Goal: Transaction & Acquisition: Purchase product/service

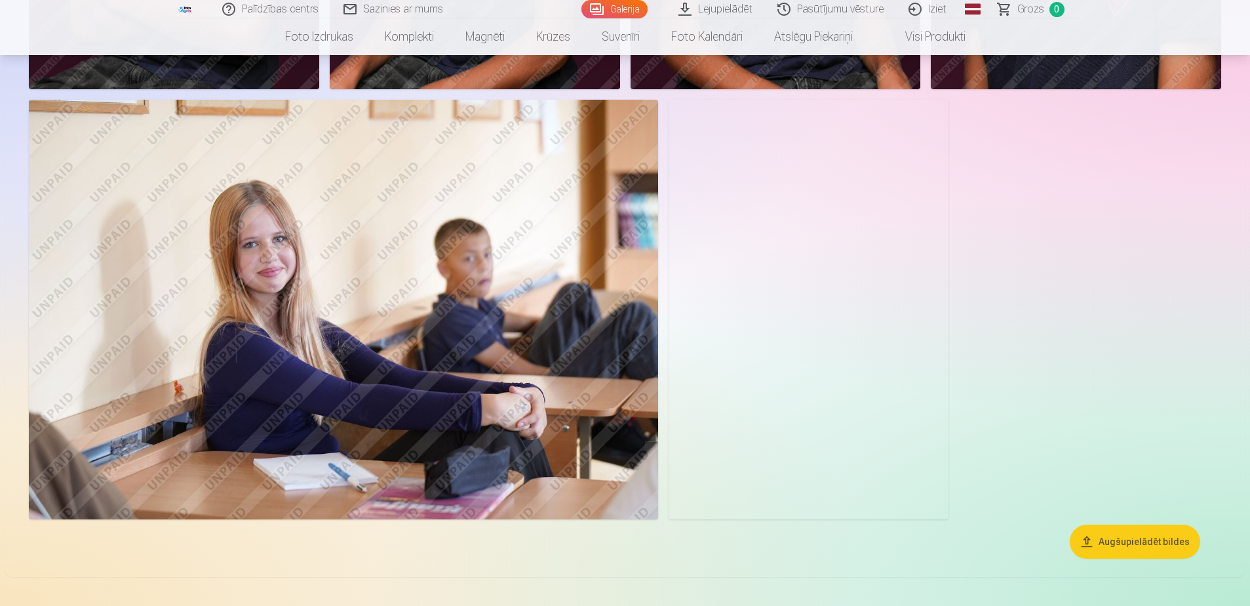
scroll to position [983, 0]
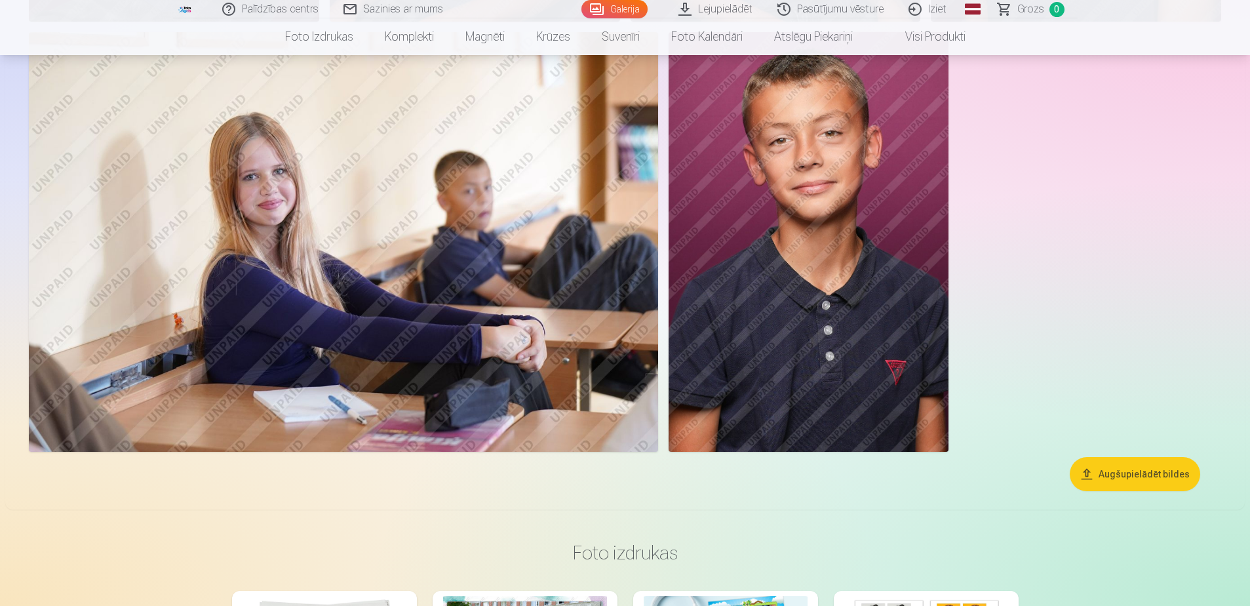
click at [1143, 469] on button "Augšupielādēt bildes" at bounding box center [1135, 474] width 130 height 34
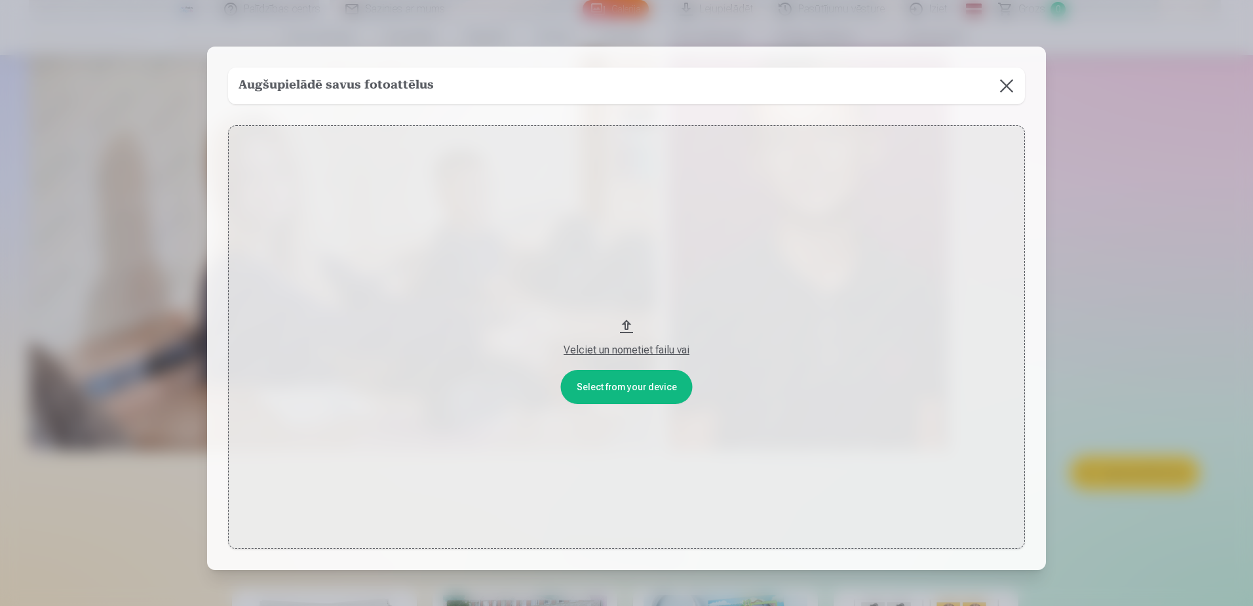
click at [1002, 87] on button at bounding box center [1007, 86] width 37 height 37
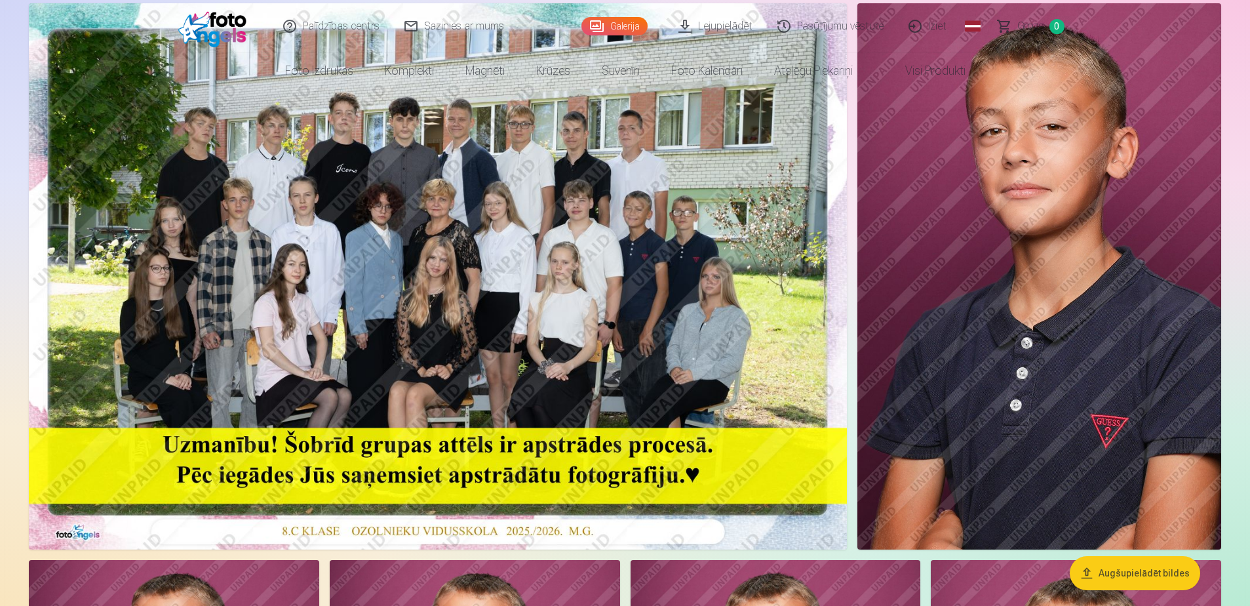
scroll to position [0, 0]
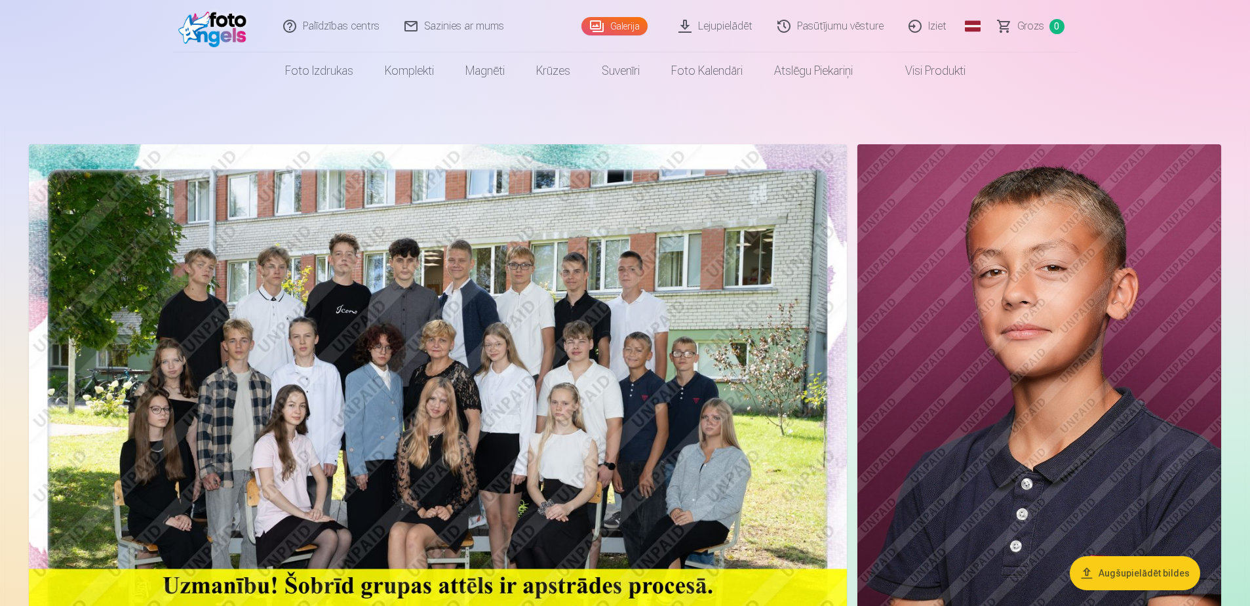
click at [1002, 331] on img at bounding box center [1039, 417] width 364 height 546
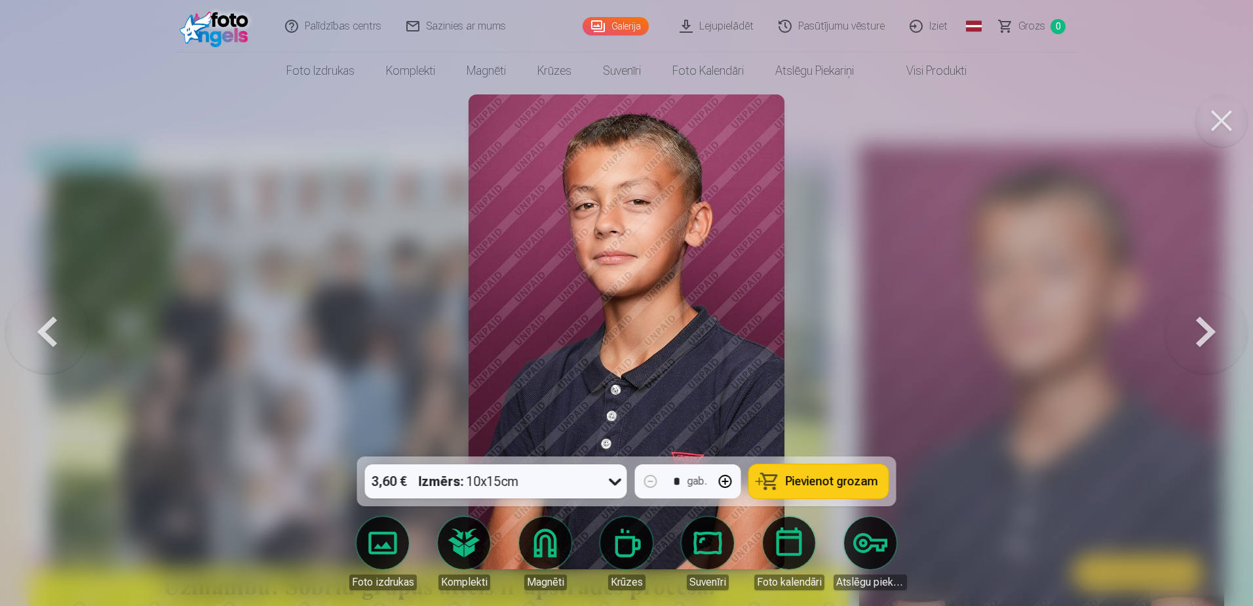
click at [1234, 126] on button at bounding box center [1222, 120] width 52 height 52
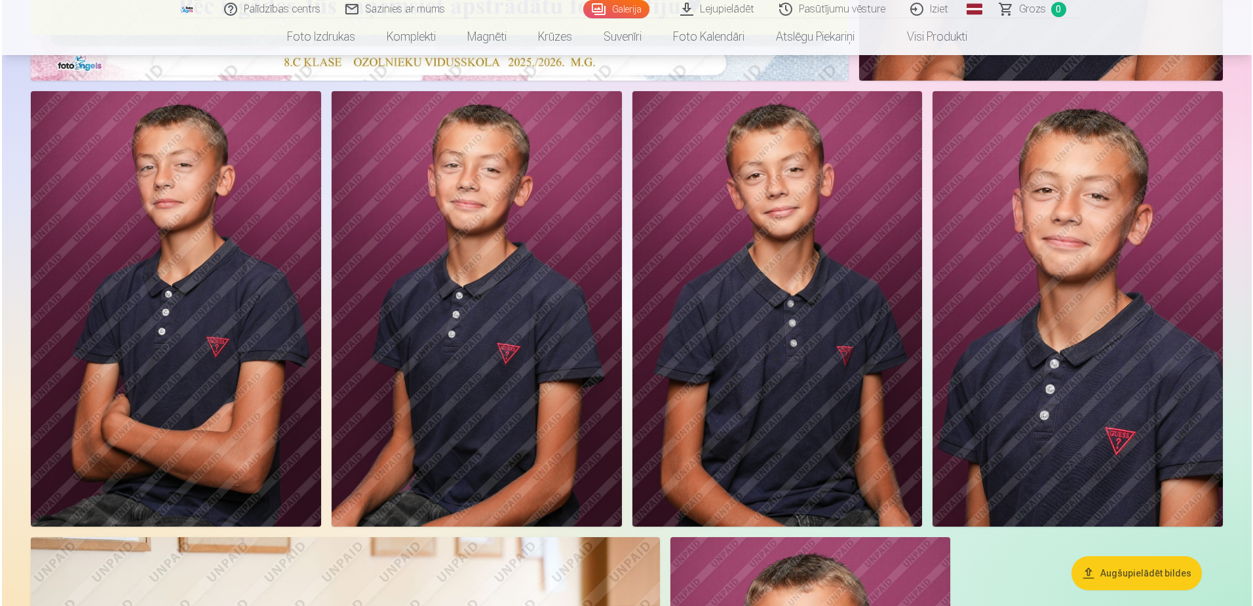
scroll to position [590, 0]
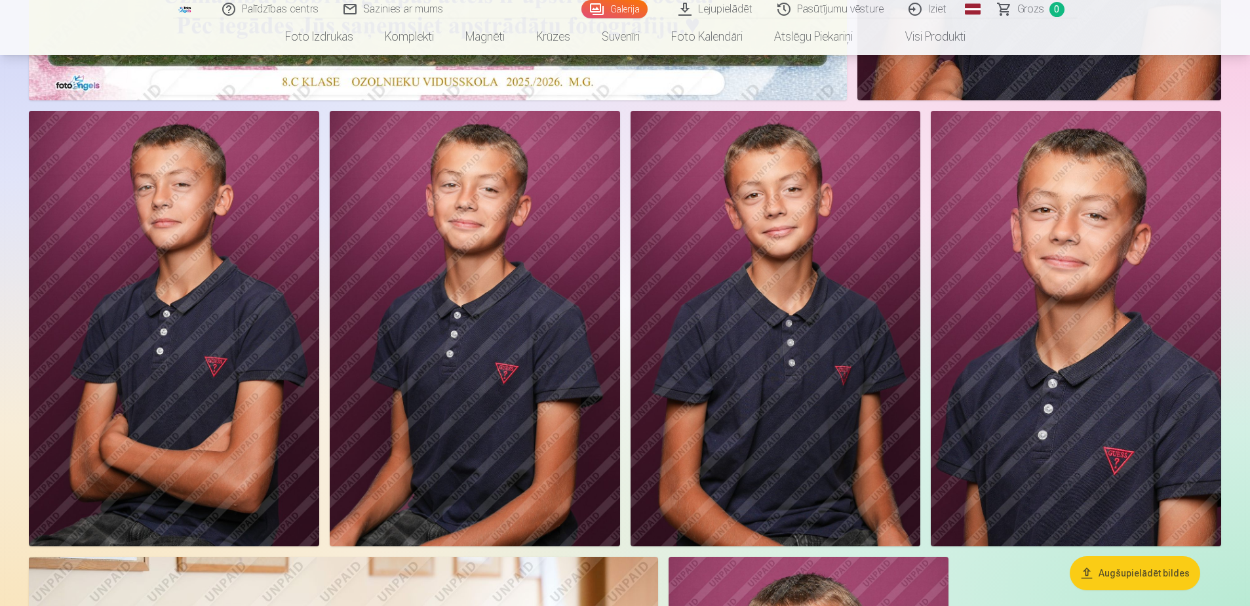
click at [733, 327] on img at bounding box center [776, 328] width 290 height 435
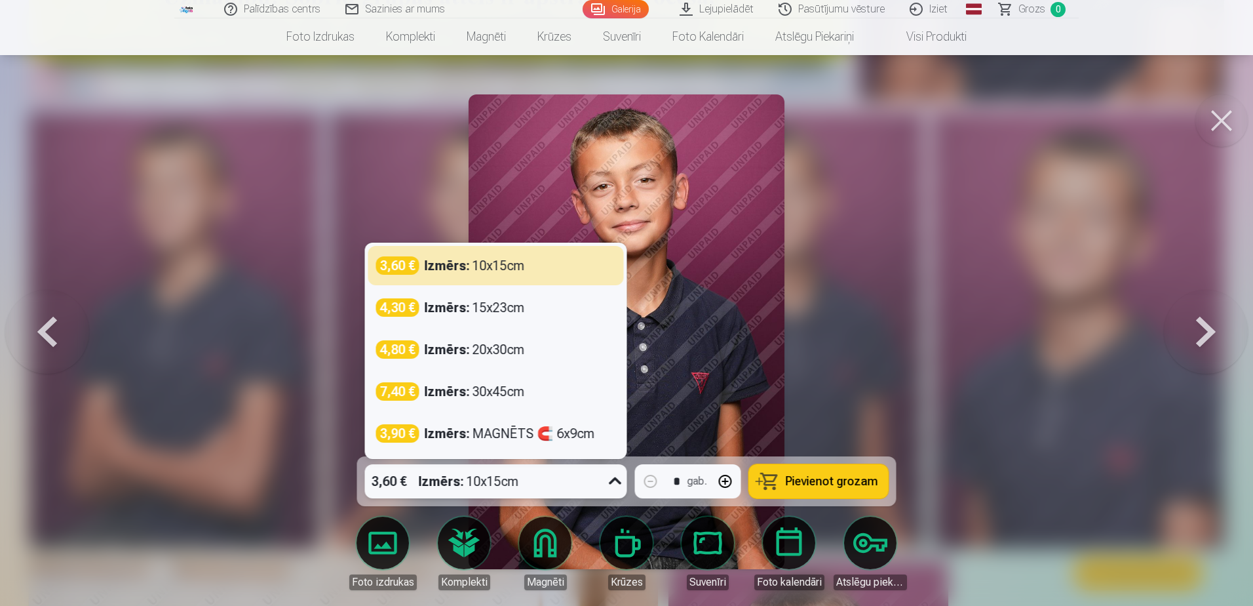
click at [612, 479] on icon at bounding box center [615, 481] width 21 height 21
click at [557, 551] on link "Magnēti" at bounding box center [545, 553] width 73 height 73
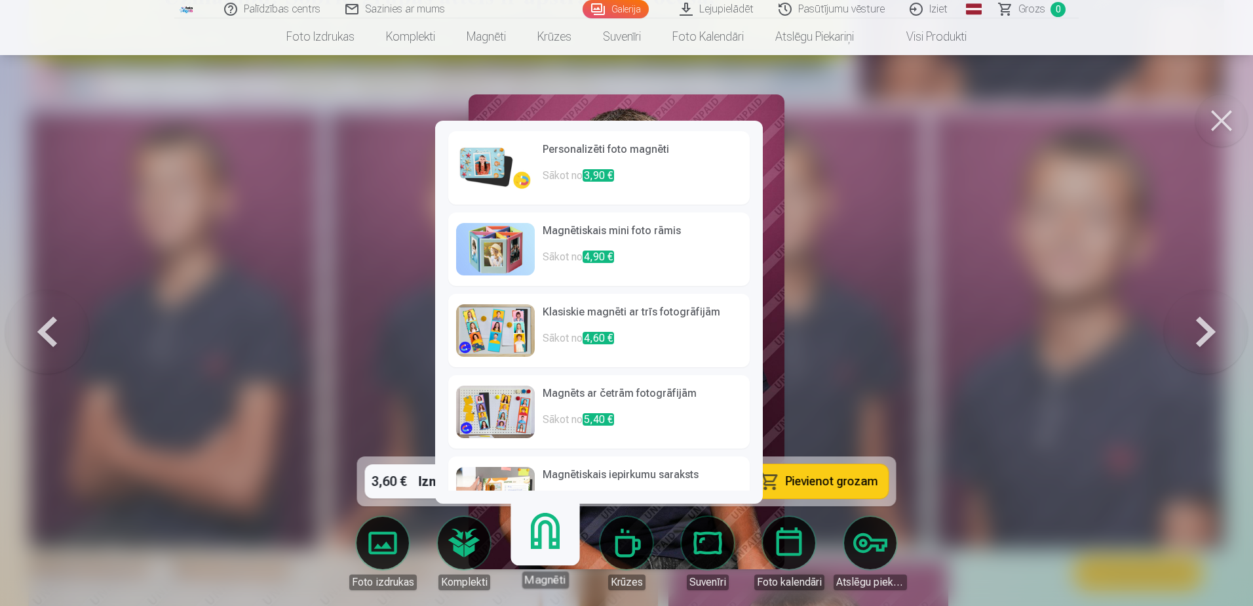
click at [631, 179] on p "Sākot no 3,90 €" at bounding box center [642, 181] width 199 height 26
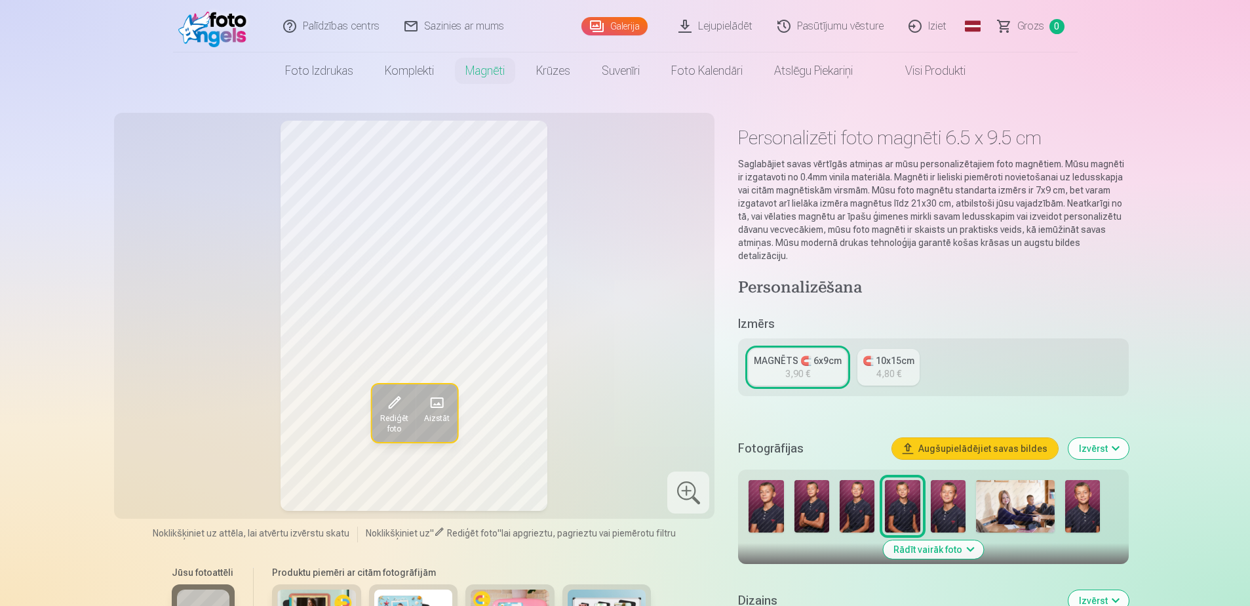
click at [883, 367] on div "4,80 €" at bounding box center [888, 373] width 25 height 13
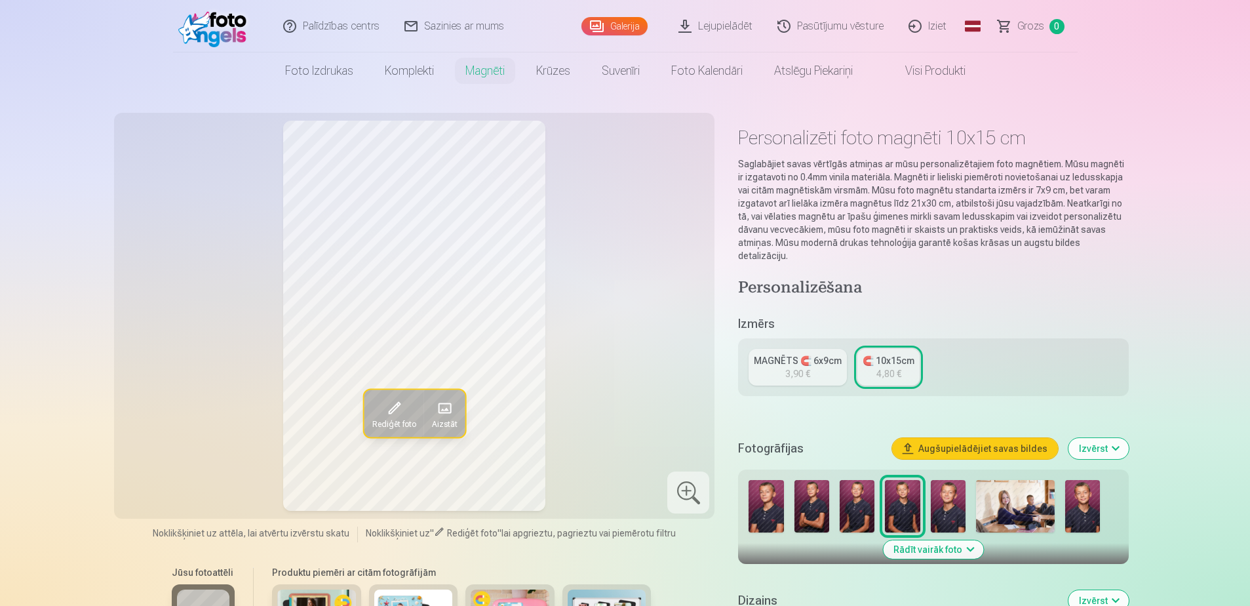
click at [829, 354] on div "MAGNĒTS 🧲 6x9cm" at bounding box center [798, 360] width 88 height 13
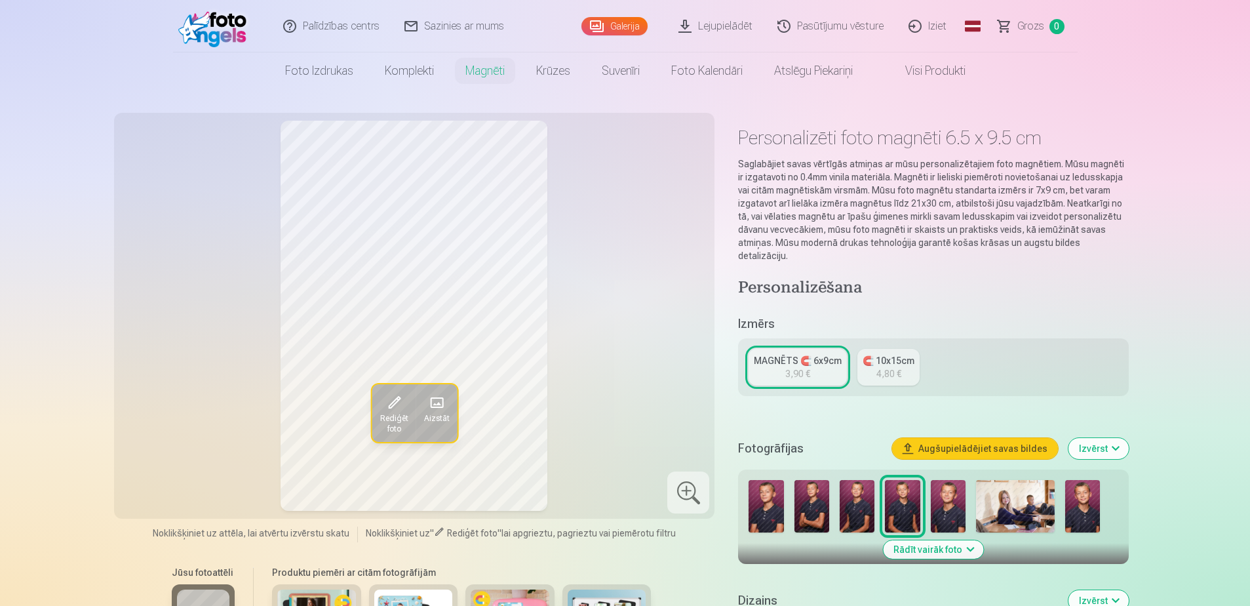
click at [951, 344] on div "MAGNĒTS 🧲 6x9cm 3,90 € 🧲 10x15cm 4,80 €" at bounding box center [933, 367] width 390 height 58
click at [901, 354] on div "🧲 10x15cm" at bounding box center [889, 360] width 52 height 13
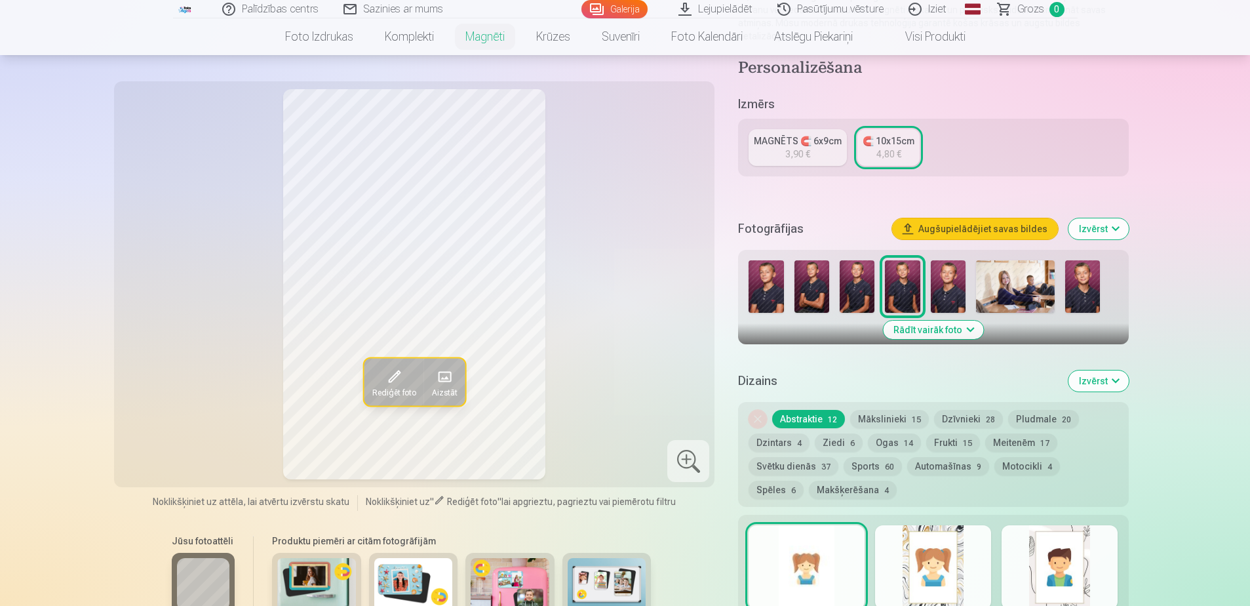
scroll to position [197, 0]
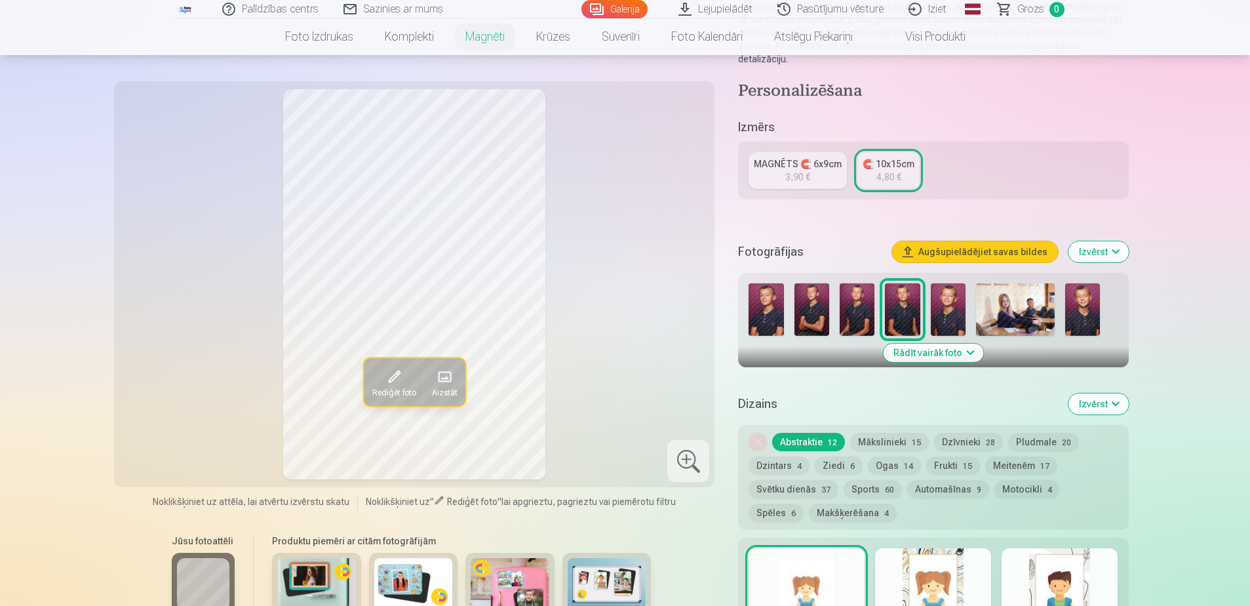
click at [882, 433] on button "Mākslinieki 15" at bounding box center [889, 442] width 79 height 18
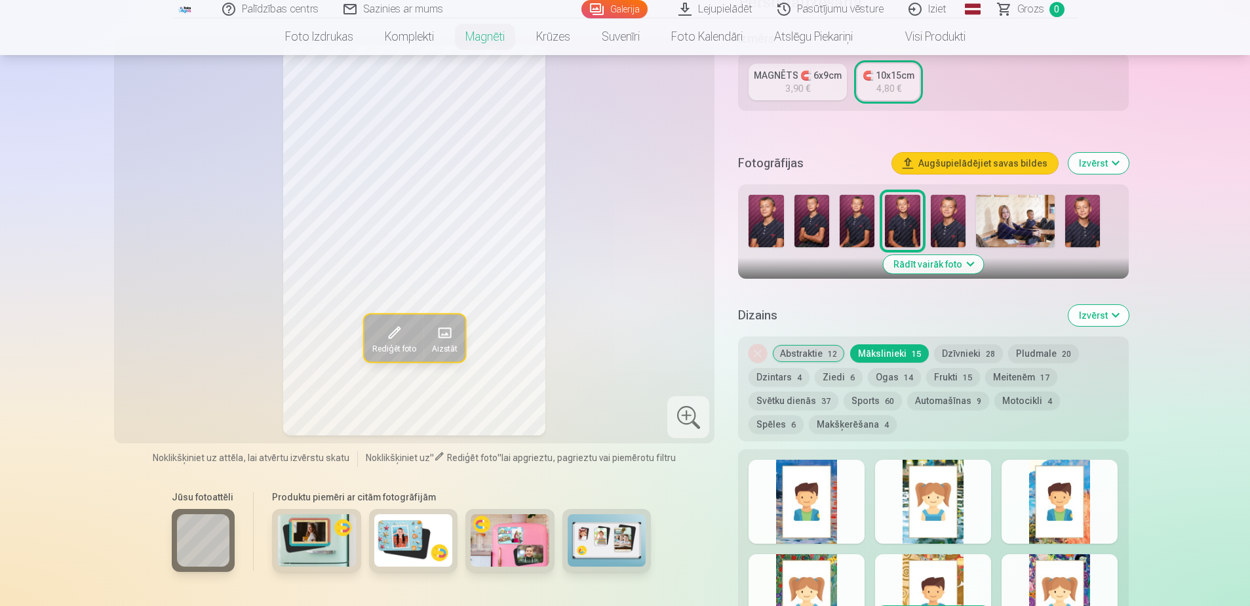
scroll to position [262, 0]
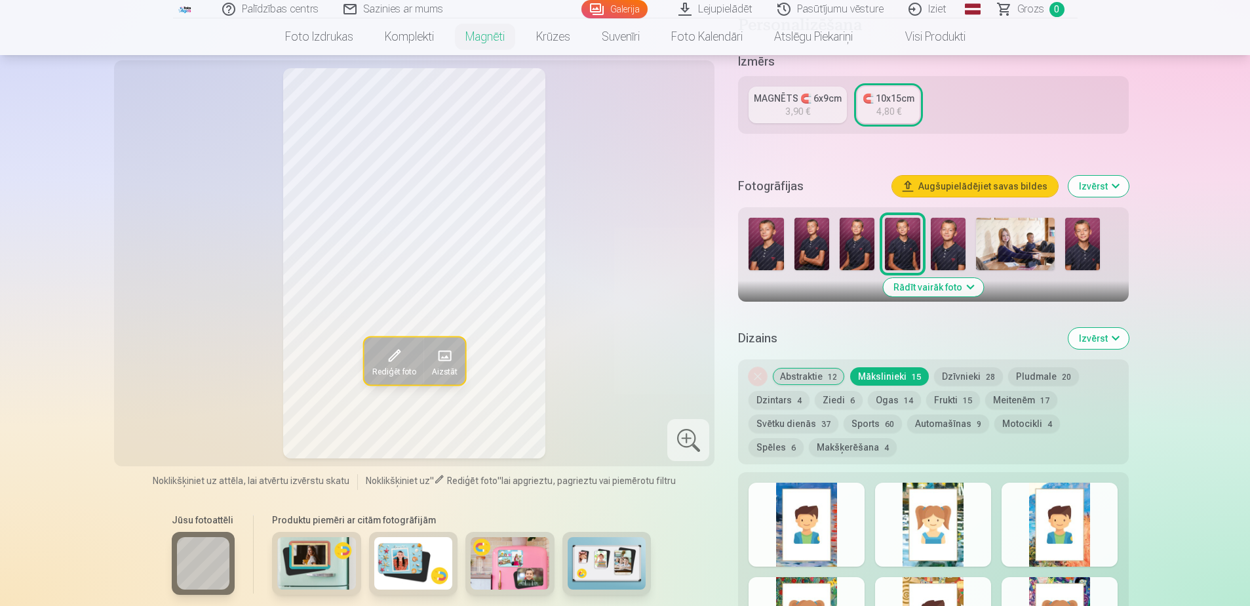
click at [1046, 367] on button "Pludmale 20" at bounding box center [1043, 376] width 71 height 18
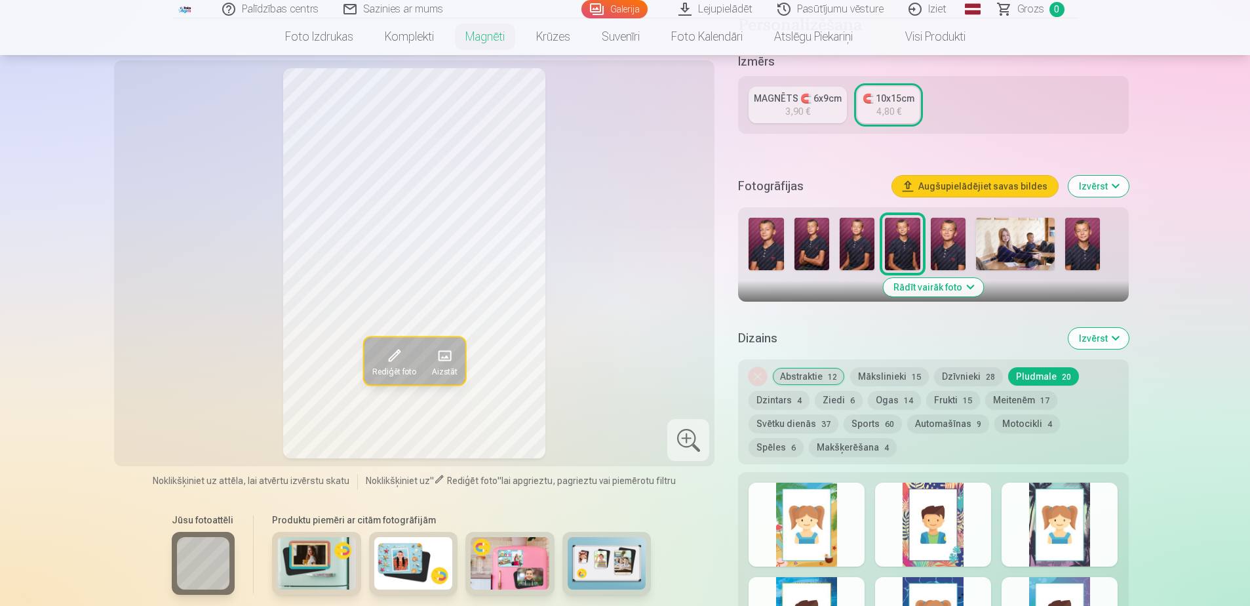
click at [859, 414] on button "Sports 60" at bounding box center [873, 423] width 58 height 18
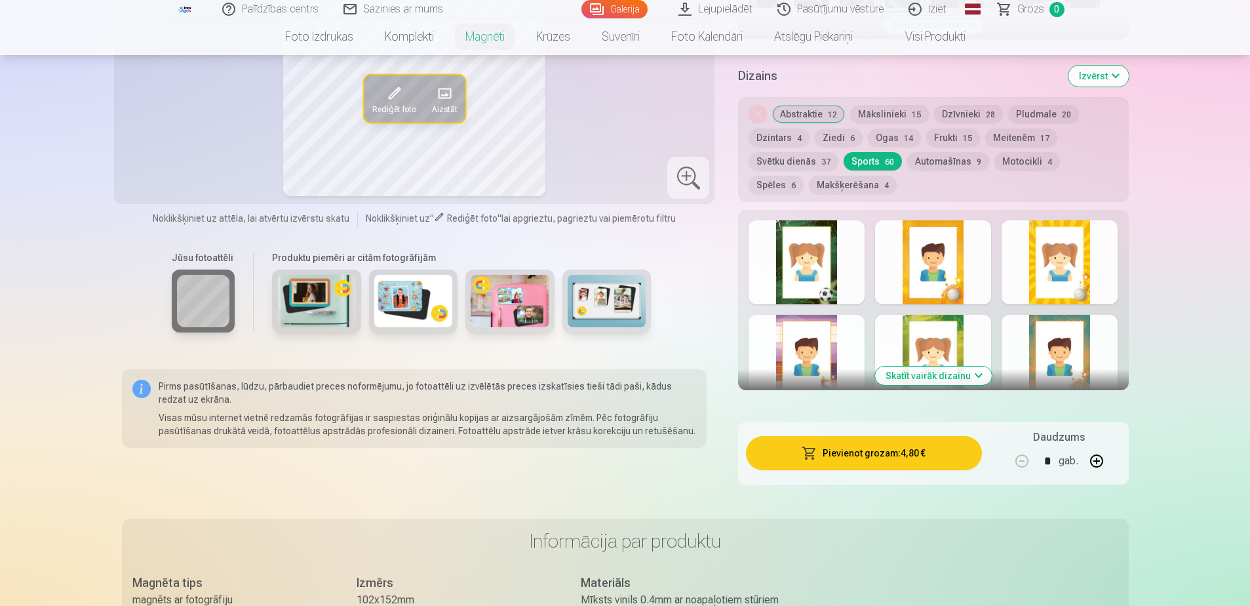
scroll to position [459, 0]
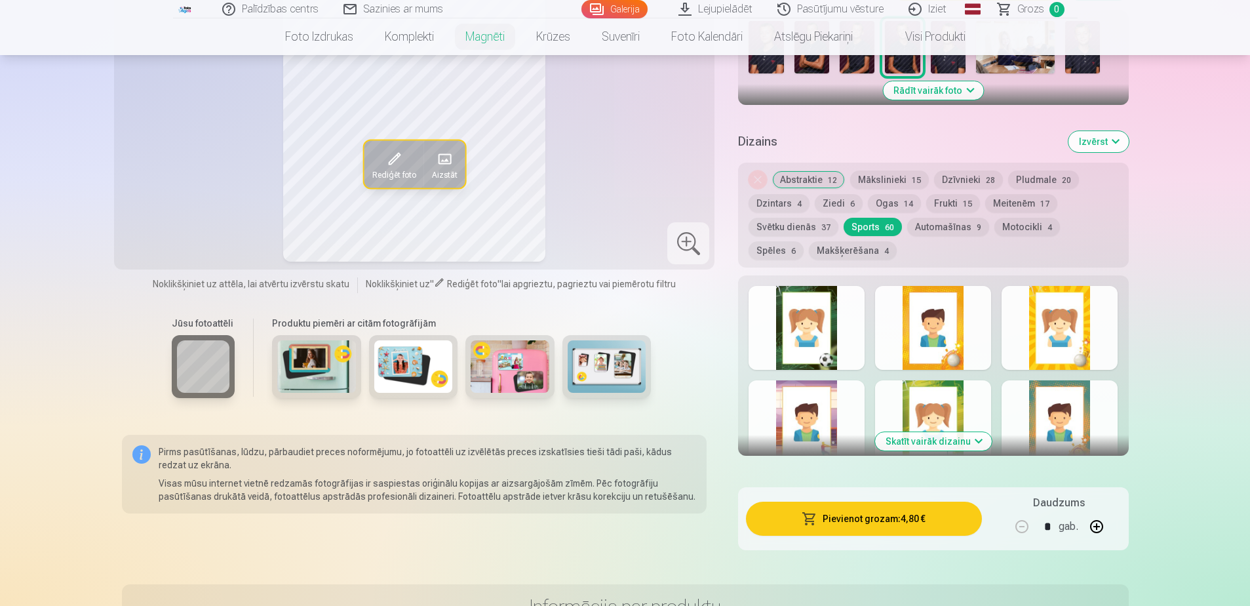
click at [911, 432] on button "Skatīt vairāk dizainu" at bounding box center [933, 441] width 117 height 18
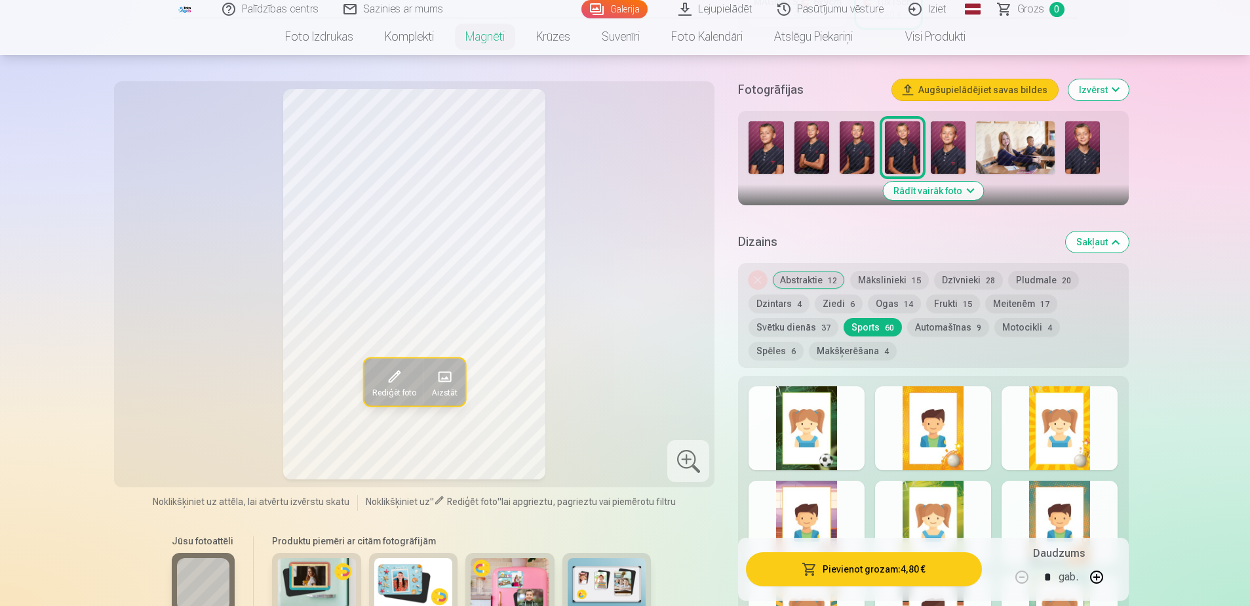
scroll to position [328, 0]
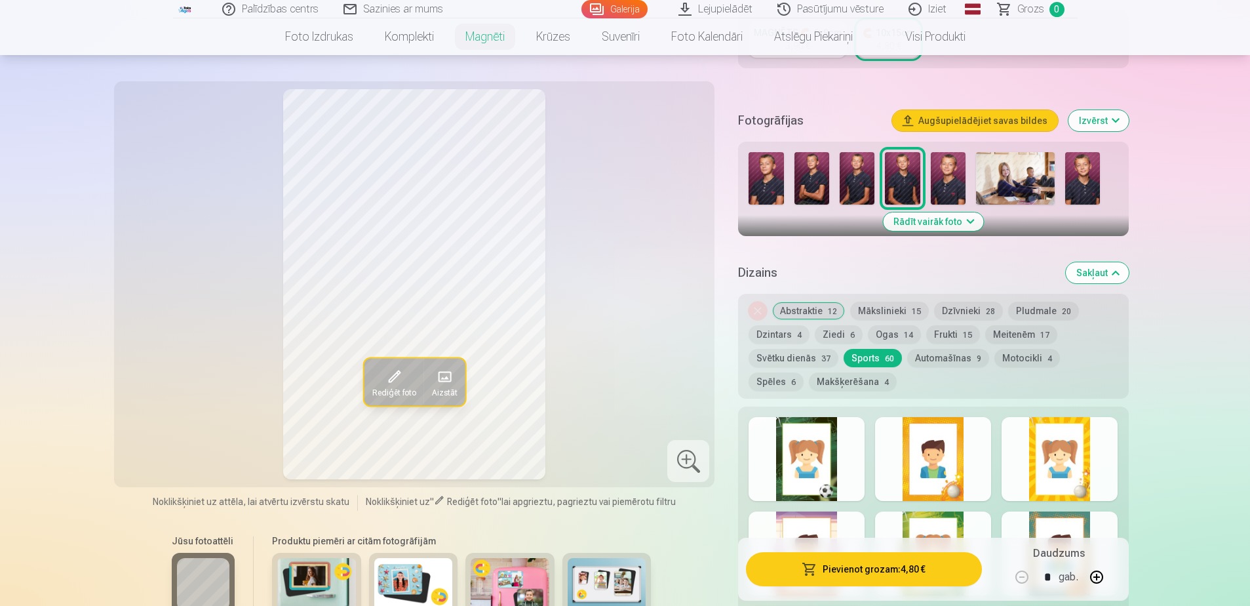
click at [930, 349] on button "Automašīnas 9" at bounding box center [948, 358] width 82 height 18
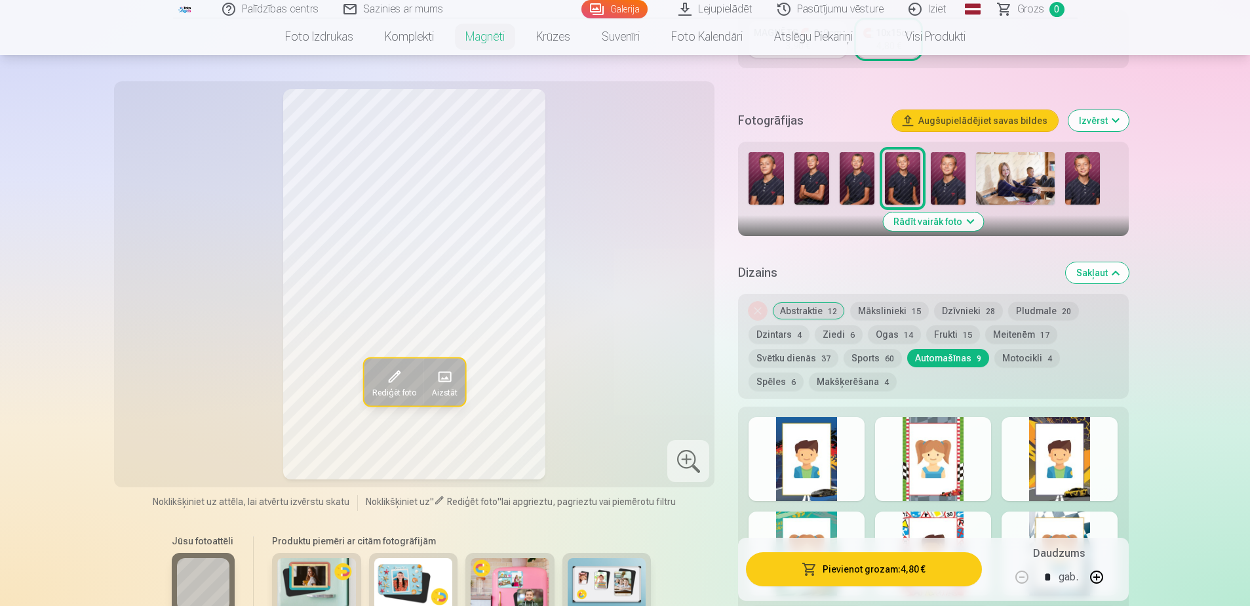
click at [1016, 302] on button "Pludmale 20" at bounding box center [1043, 311] width 71 height 18
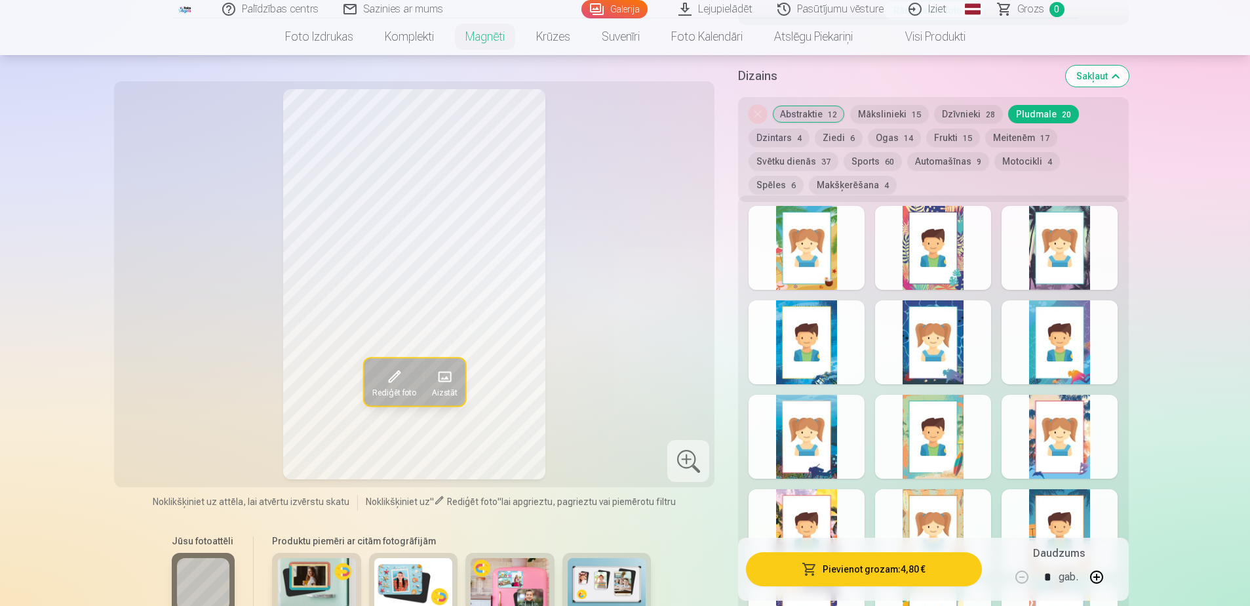
scroll to position [459, 0]
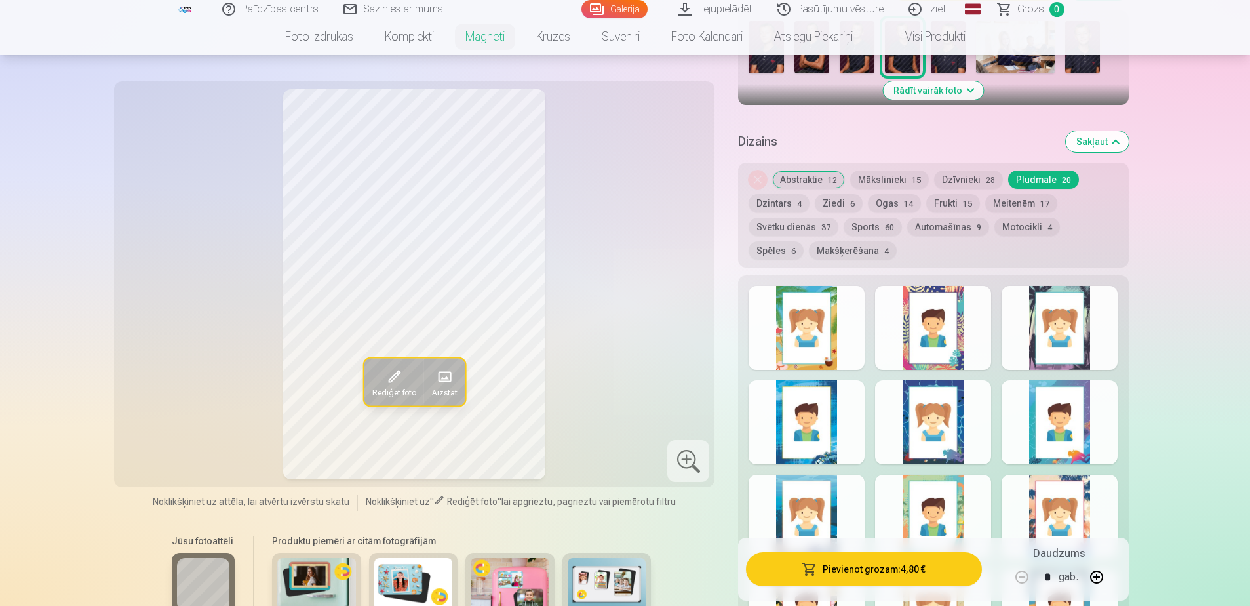
click at [1082, 314] on div at bounding box center [1060, 328] width 116 height 84
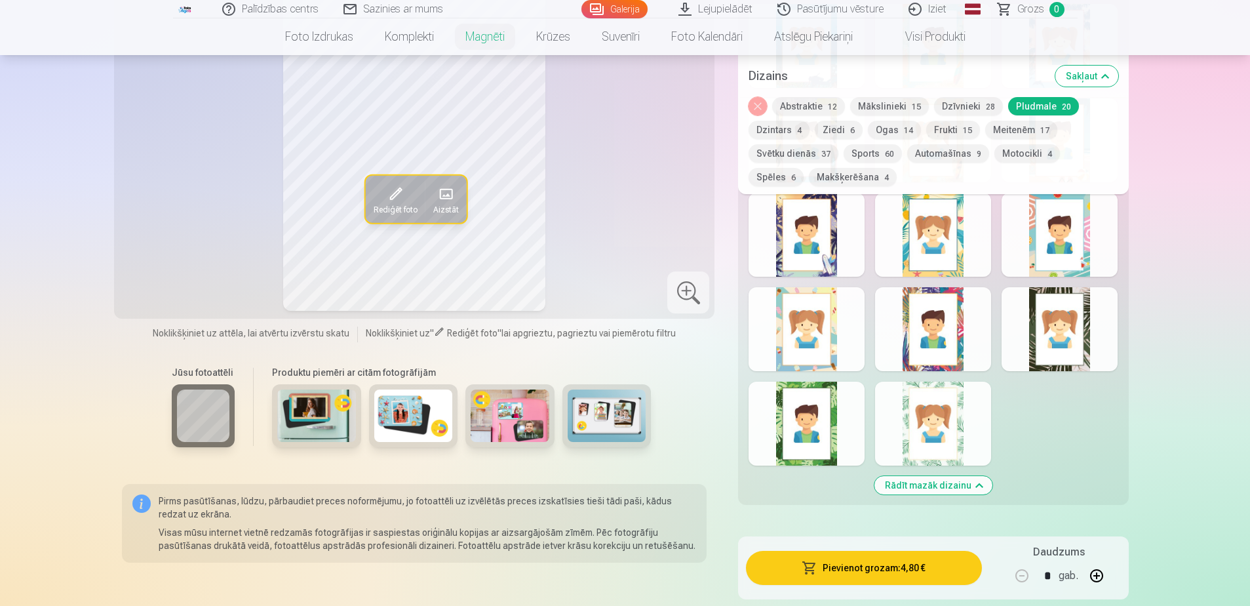
scroll to position [918, 0]
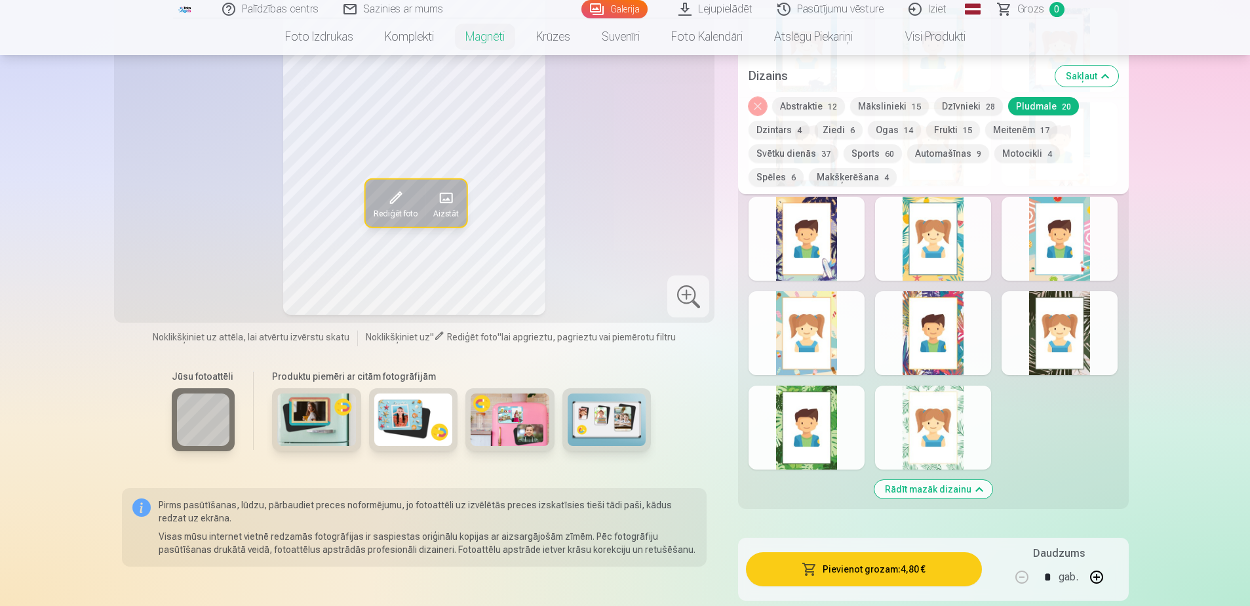
click at [953, 420] on div at bounding box center [933, 427] width 116 height 84
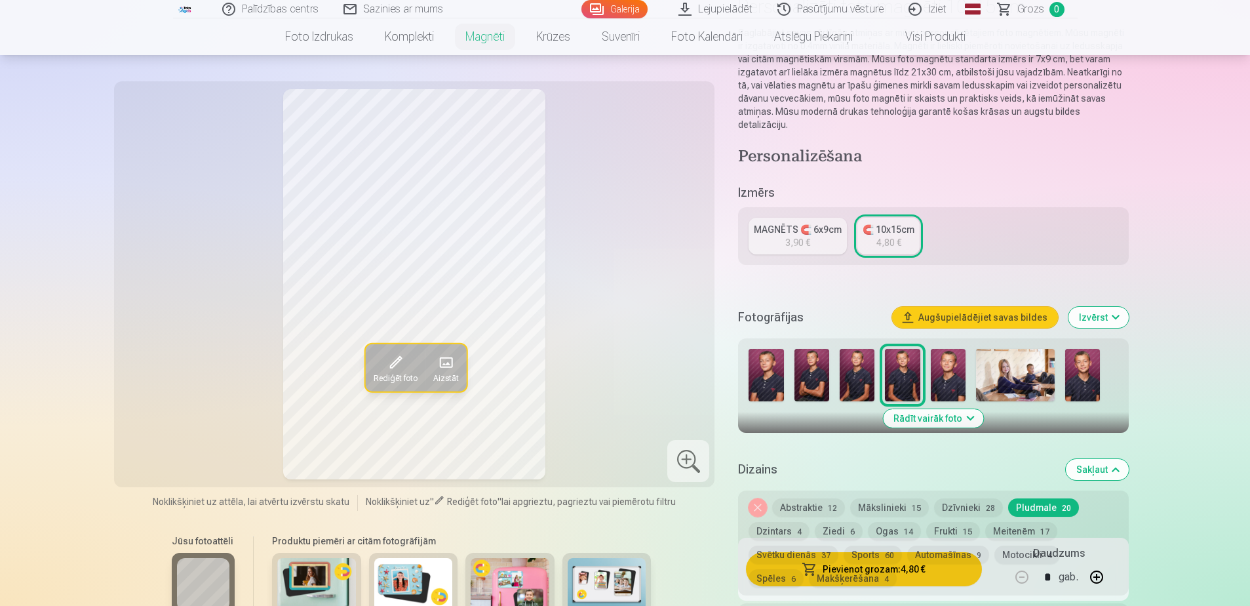
scroll to position [197, 0]
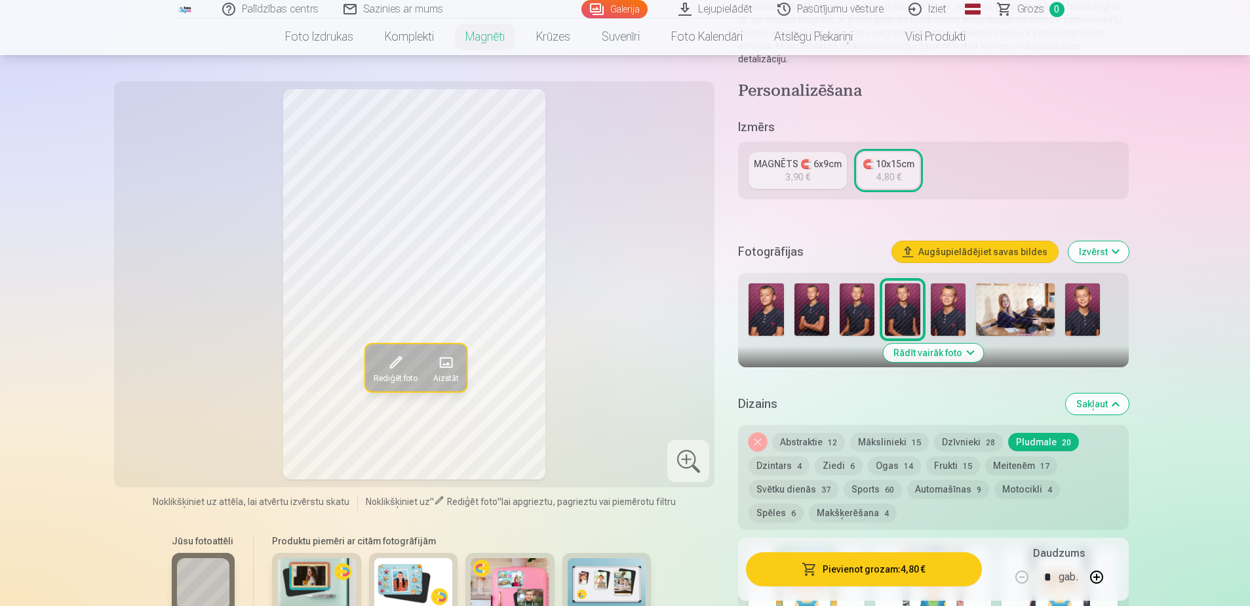
click at [948, 343] on button "Rādīt vairāk foto" at bounding box center [933, 352] width 100 height 18
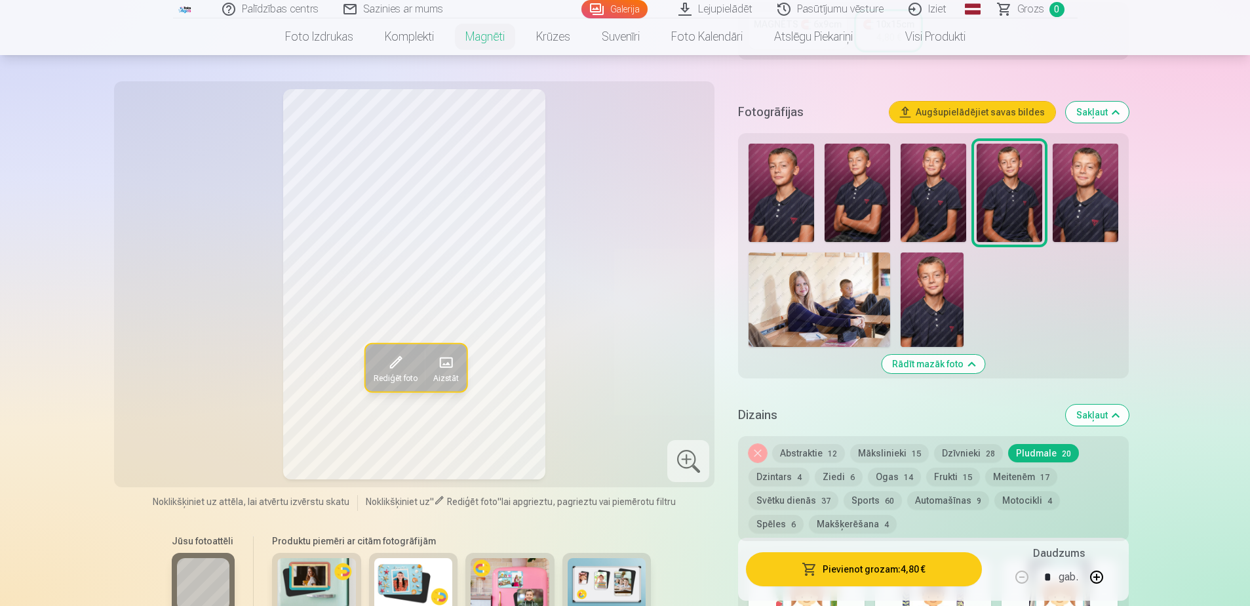
scroll to position [393, 0]
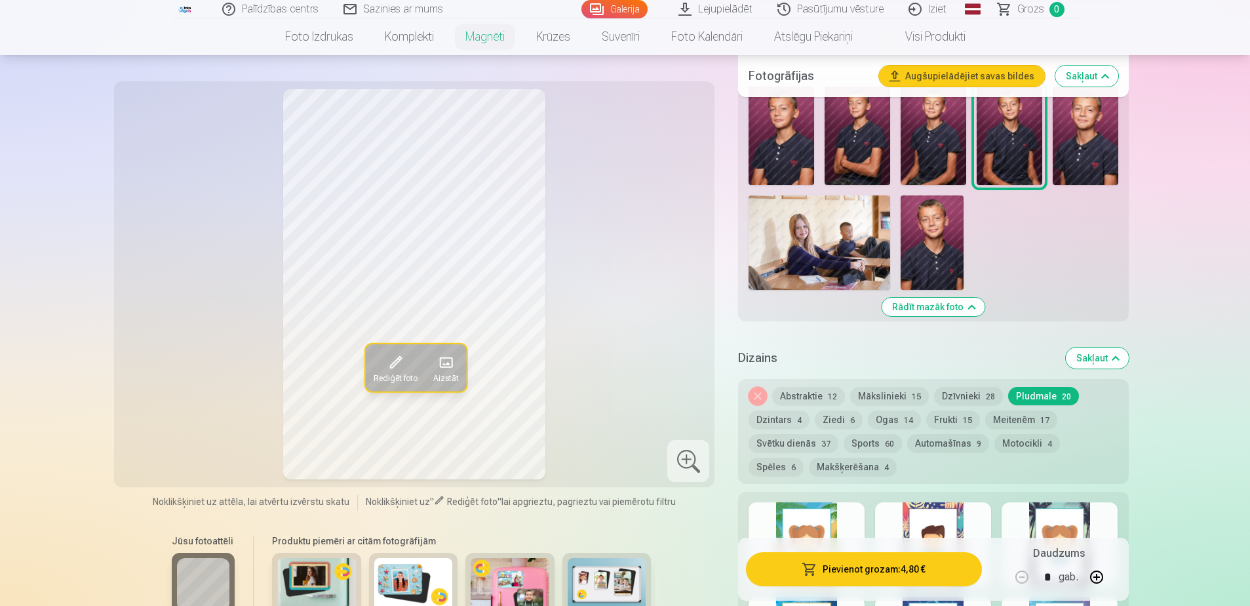
click at [1076, 349] on button "Sakļaut" at bounding box center [1097, 357] width 63 height 21
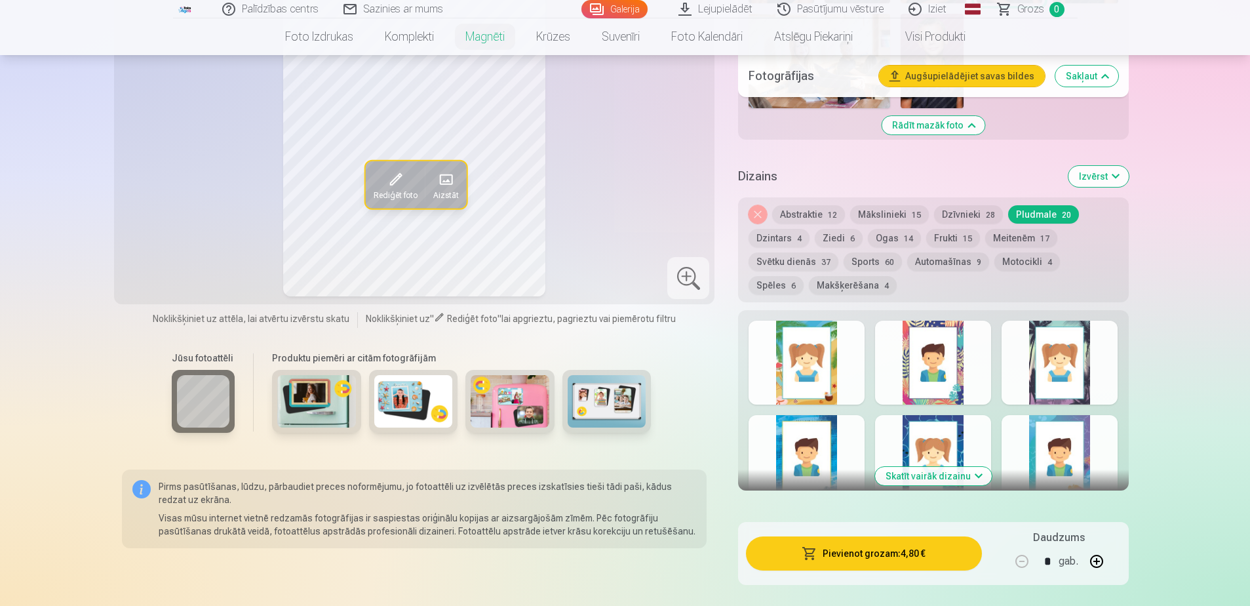
scroll to position [589, 0]
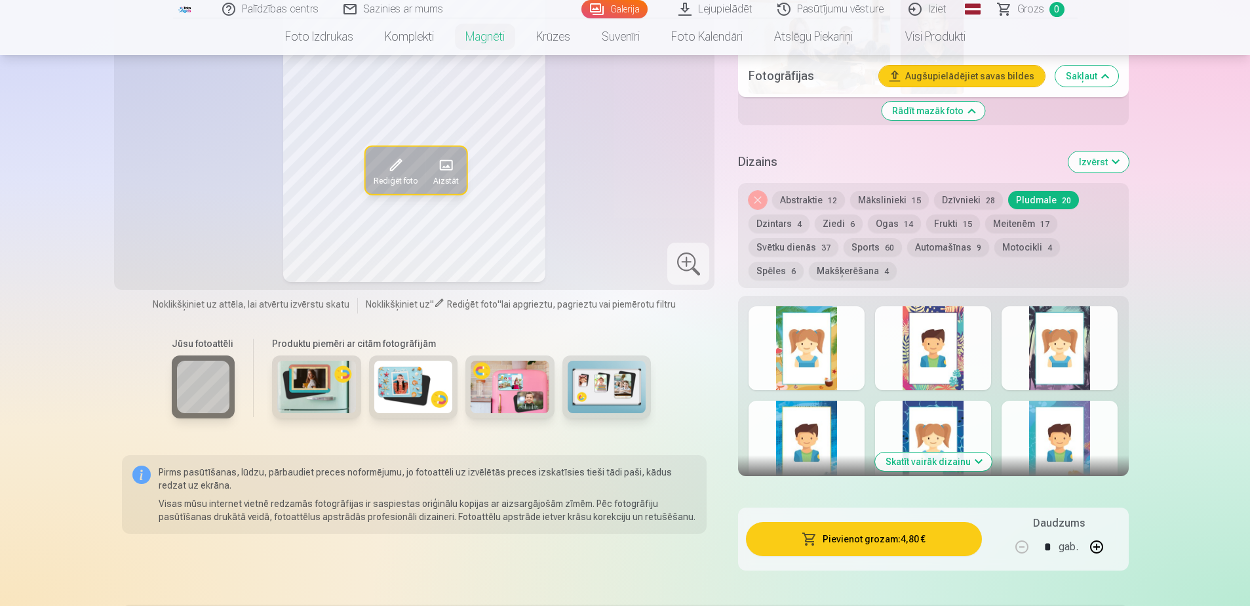
click at [764, 191] on button "Noņemiet dizainu" at bounding box center [758, 200] width 18 height 18
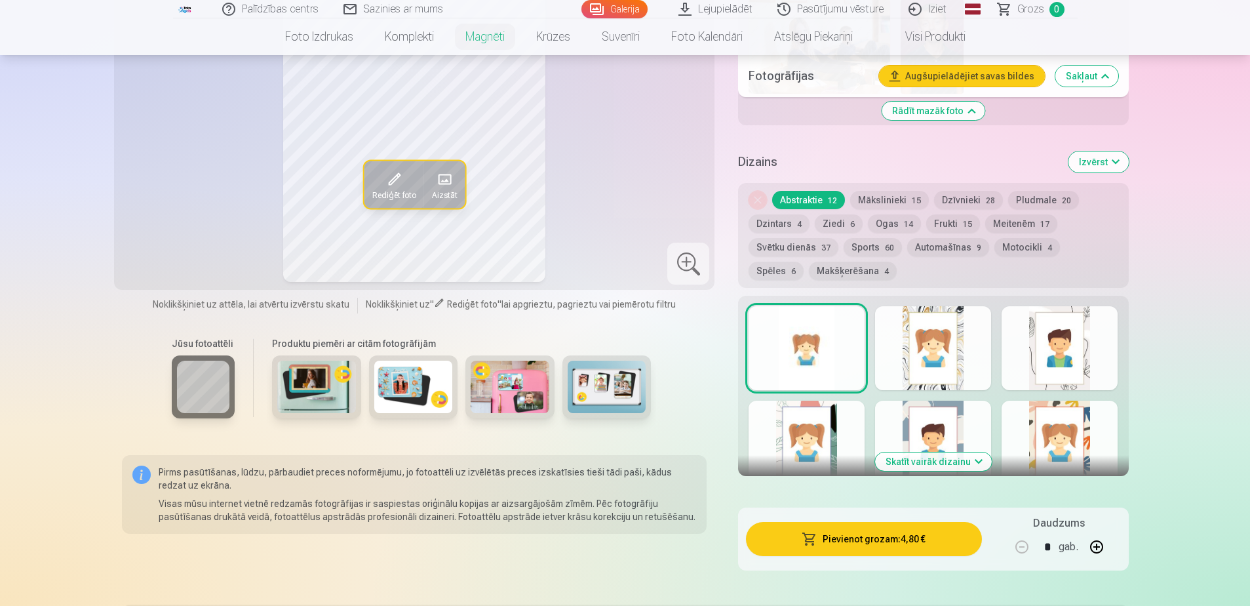
click at [970, 452] on button "Skatīt vairāk dizainu" at bounding box center [933, 461] width 117 height 18
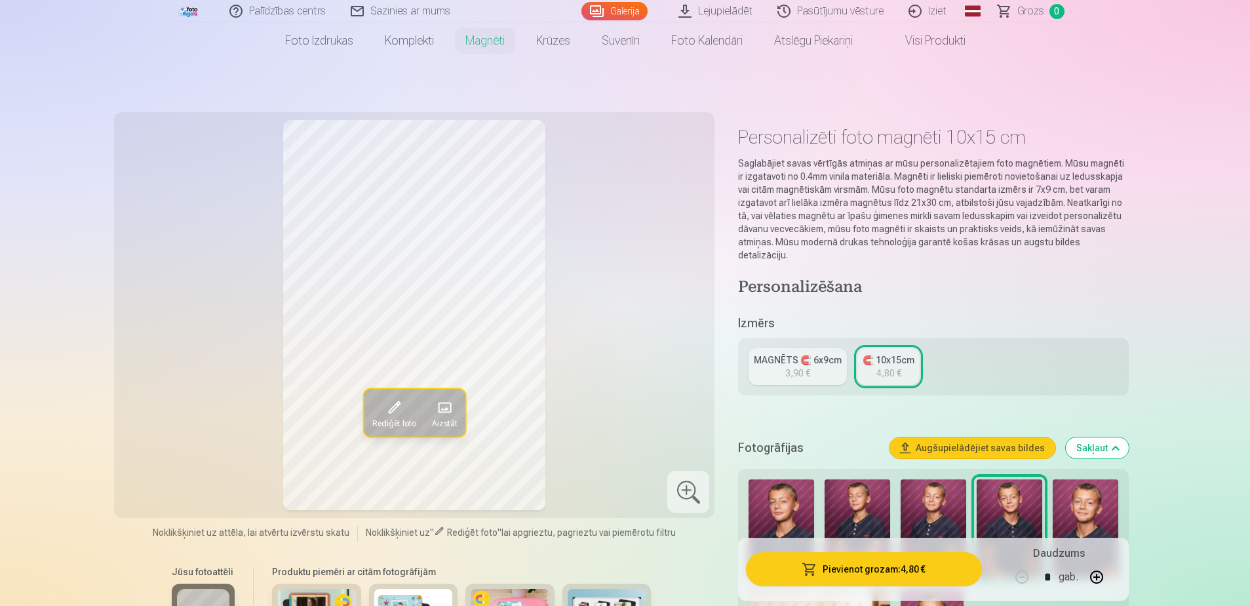
scroll to position [0, 0]
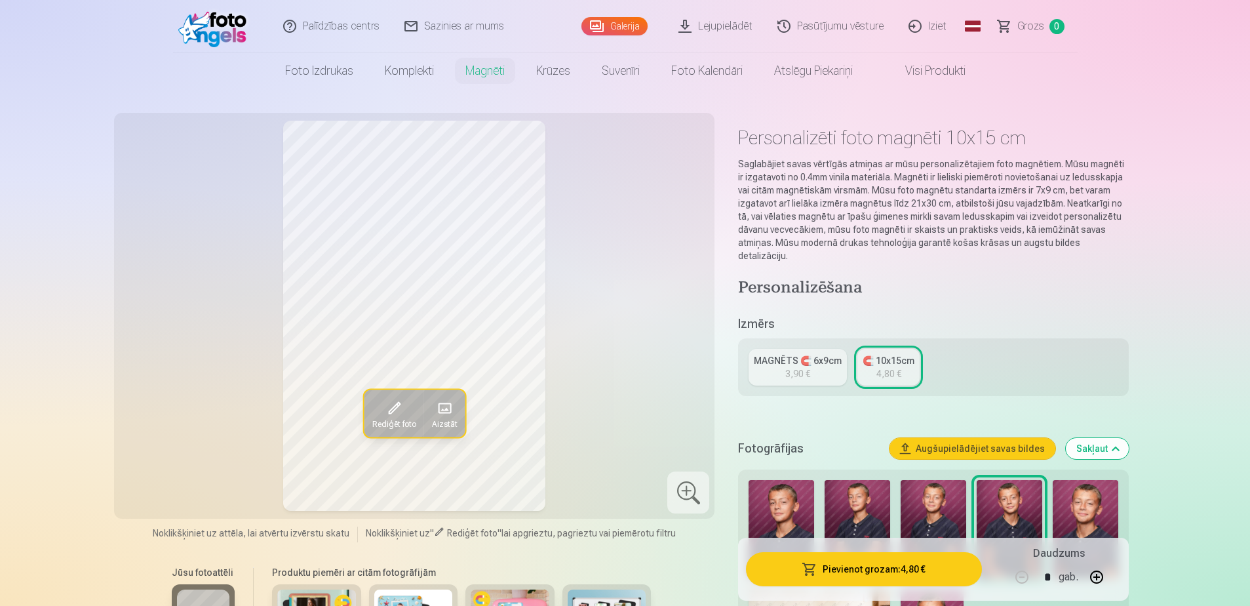
click at [625, 20] on link "Galerija" at bounding box center [614, 26] width 66 height 18
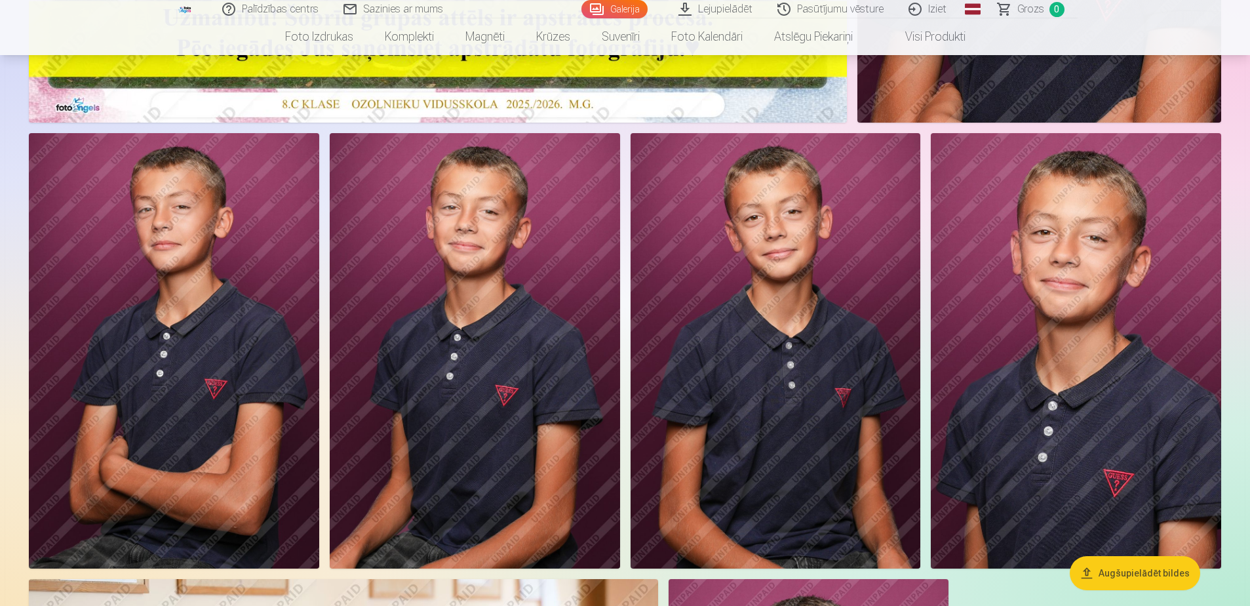
scroll to position [590, 0]
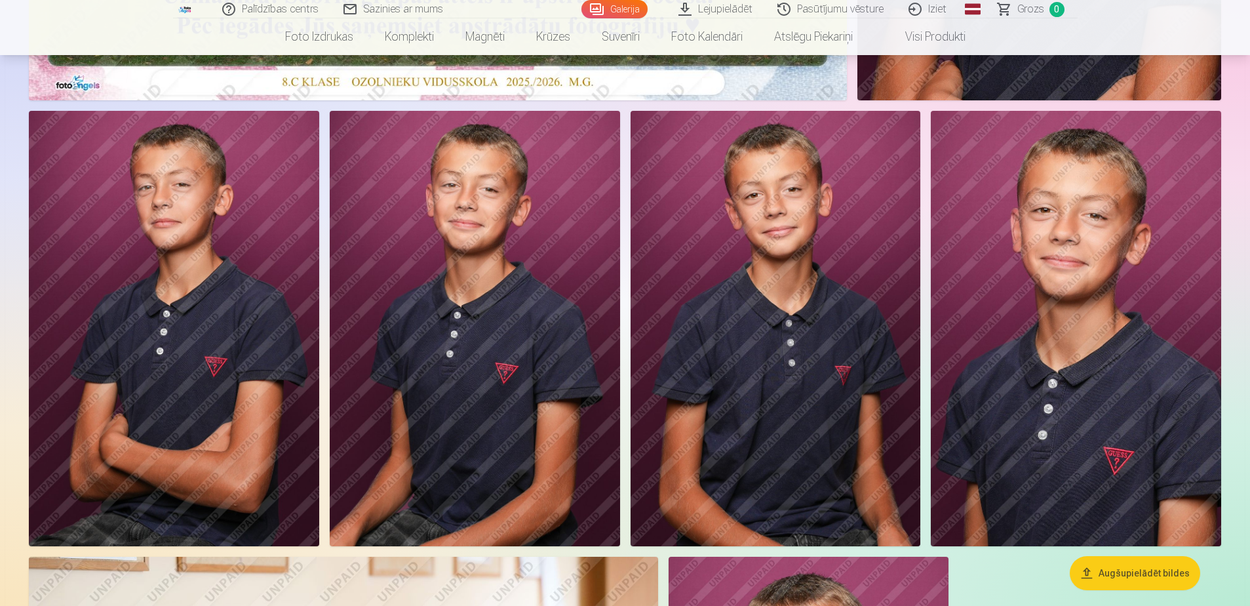
click at [829, 400] on img at bounding box center [776, 328] width 290 height 435
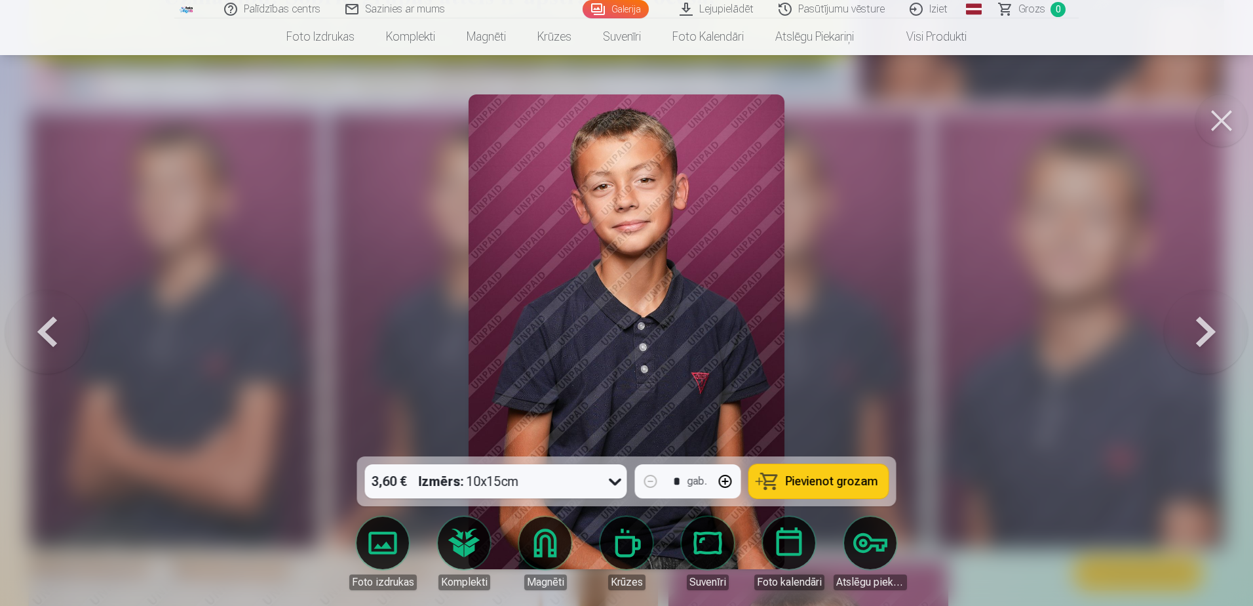
click at [1200, 125] on button at bounding box center [1222, 120] width 52 height 52
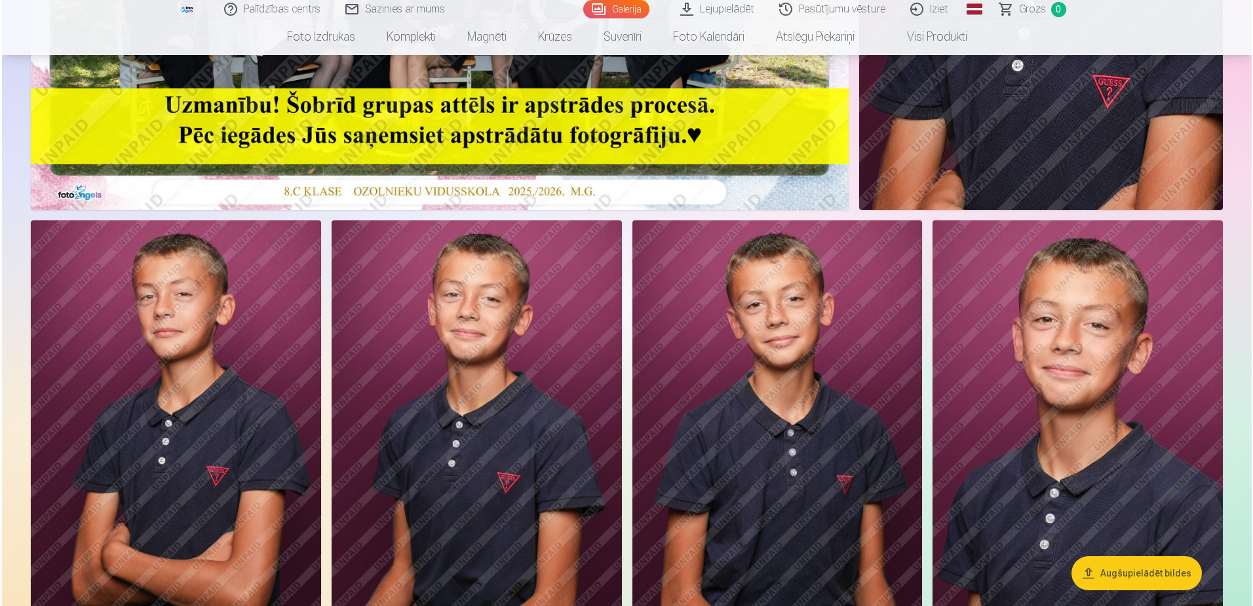
scroll to position [656, 0]
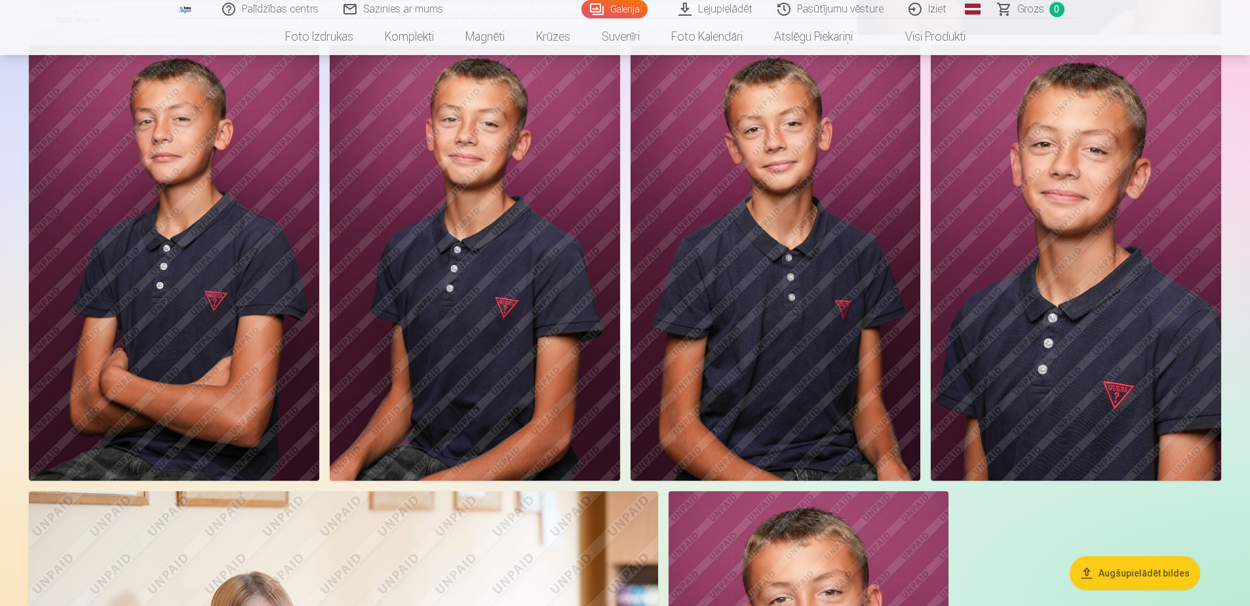
click at [1143, 311] on img at bounding box center [1076, 262] width 290 height 435
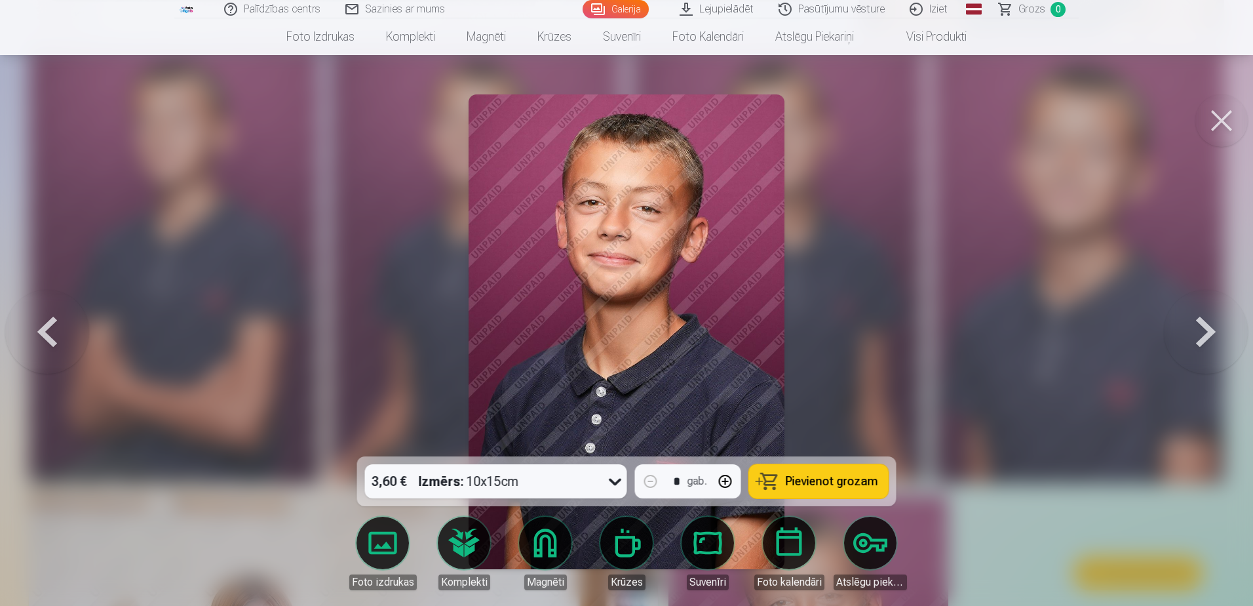
click at [550, 510] on div "Foto izdrukas Komplekti Magnēti Krūzes Suvenīri Foto kalendāri Atslēgu piekariņi" at bounding box center [627, 553] width 572 height 94
click at [539, 541] on link "Magnēti" at bounding box center [545, 553] width 73 height 73
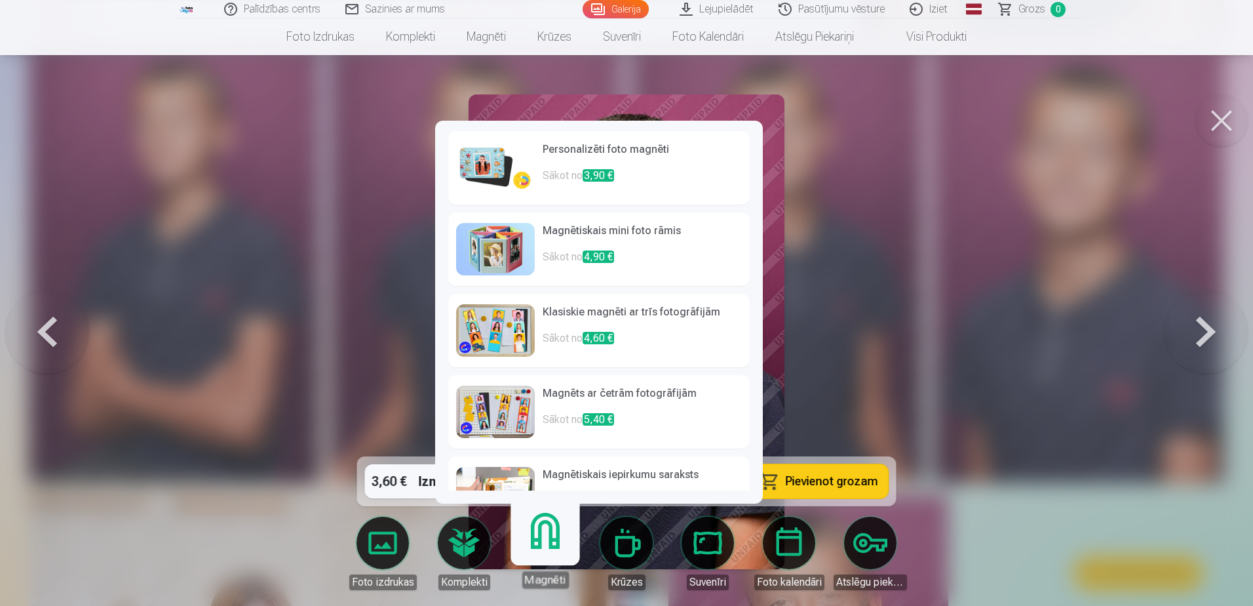
click at [479, 163] on img at bounding box center [495, 168] width 79 height 52
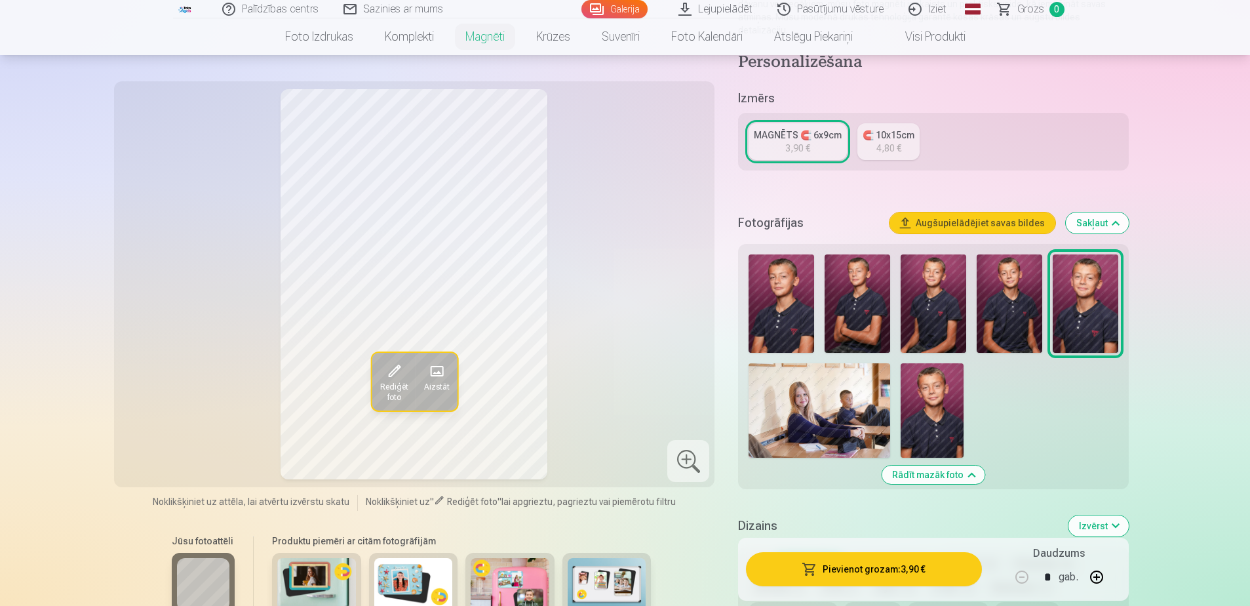
scroll to position [66, 0]
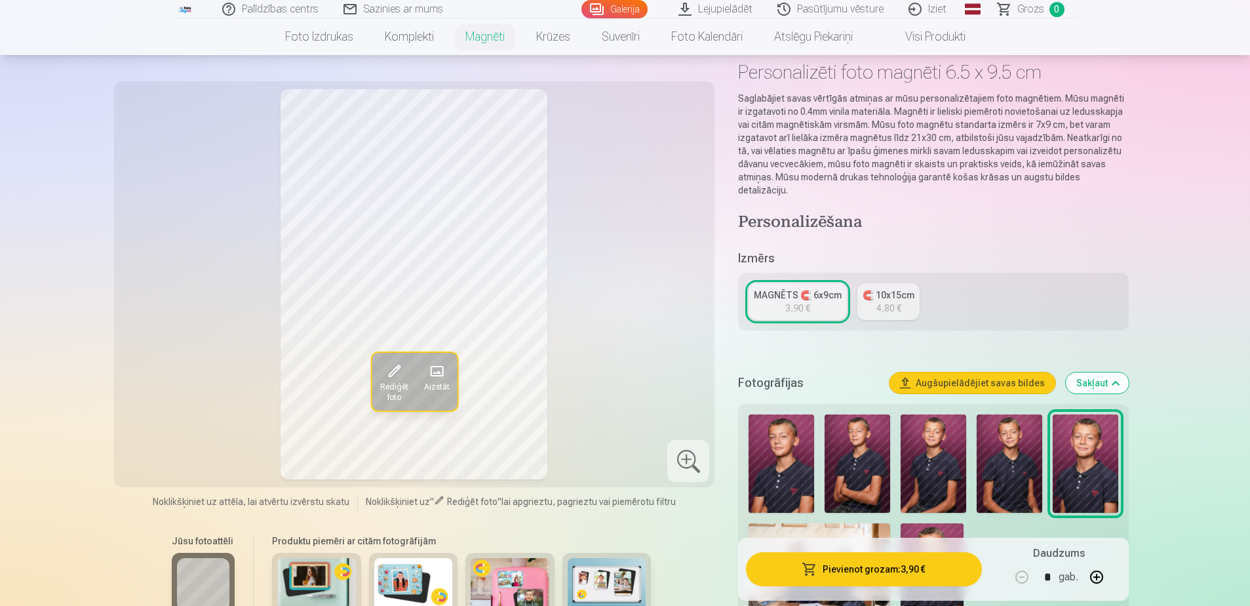
click at [903, 295] on link "🧲 10x15cm 4,80 €" at bounding box center [888, 301] width 62 height 37
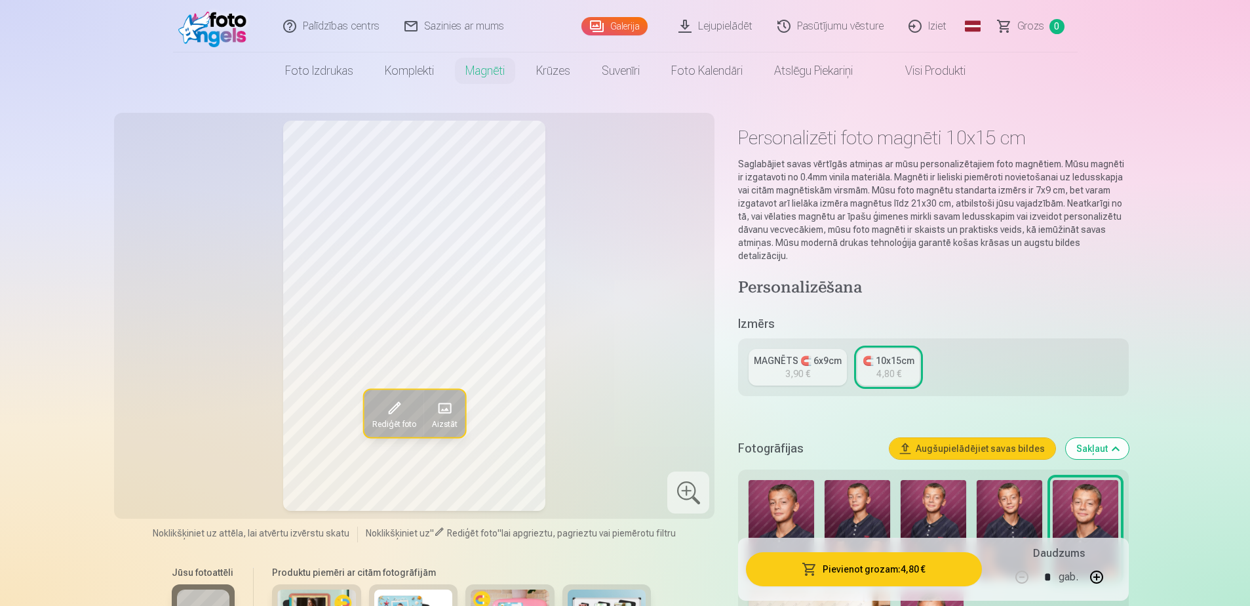
click at [802, 367] on div "3,90 €" at bounding box center [797, 373] width 25 height 13
